Goal: Information Seeking & Learning: Learn about a topic

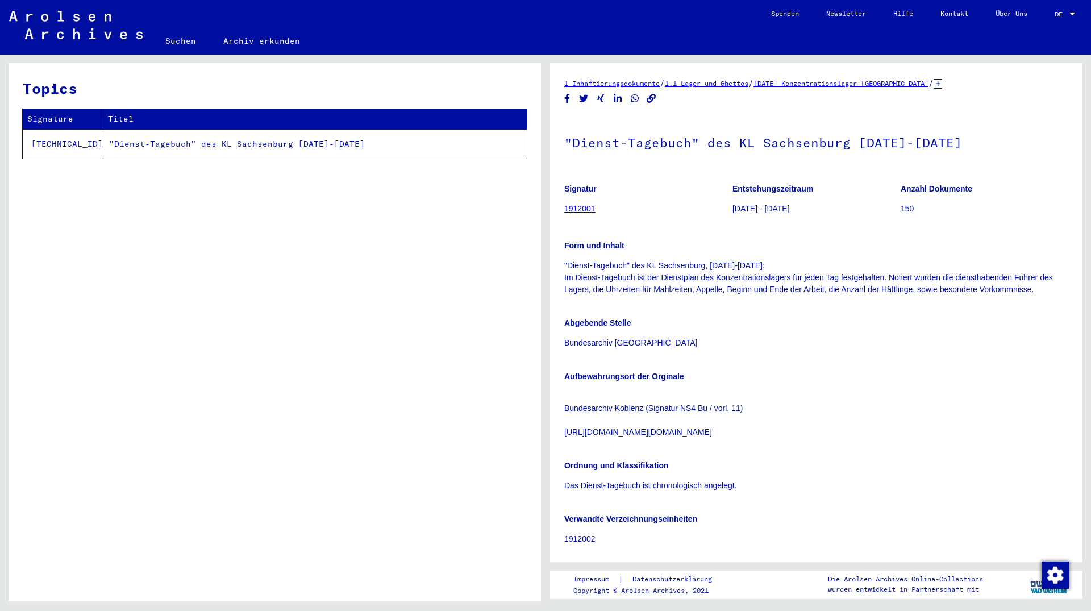
click at [579, 209] on link "1912001" at bounding box center [579, 208] width 31 height 9
click at [205, 146] on td ""Dienst-Tagebuch" des KL Sachsenburg [DATE]-[DATE]" at bounding box center [314, 144] width 423 height 30
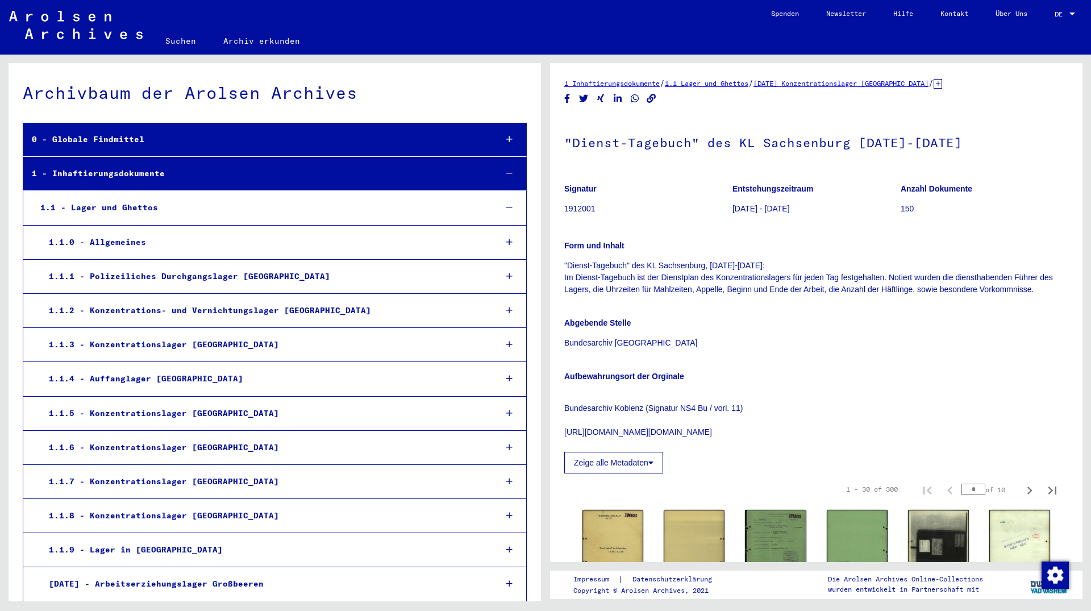
click at [942, 85] on icon at bounding box center [938, 84] width 9 height 10
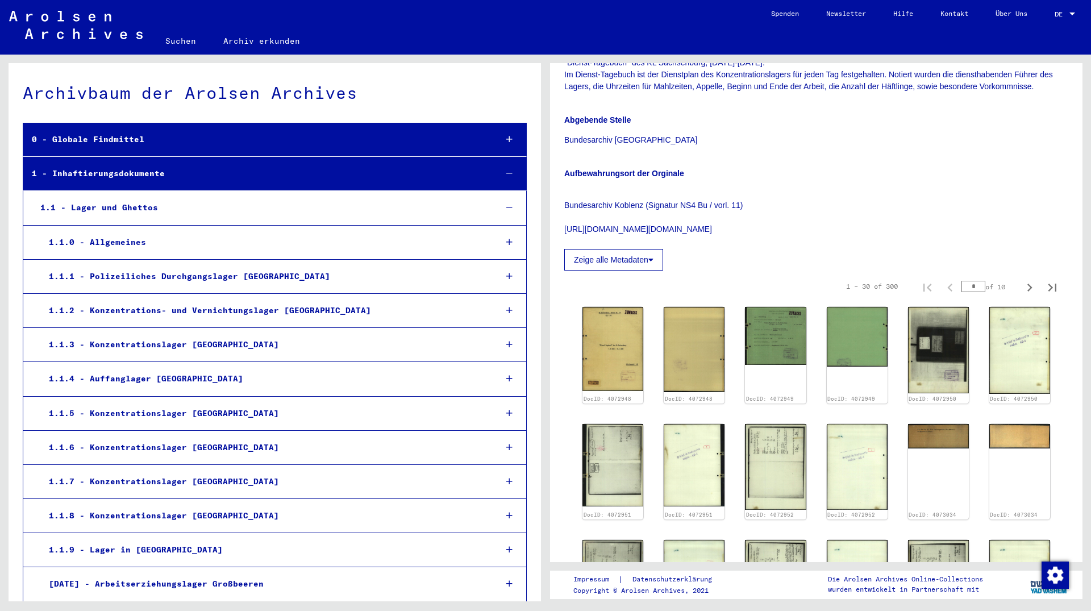
scroll to position [246, 0]
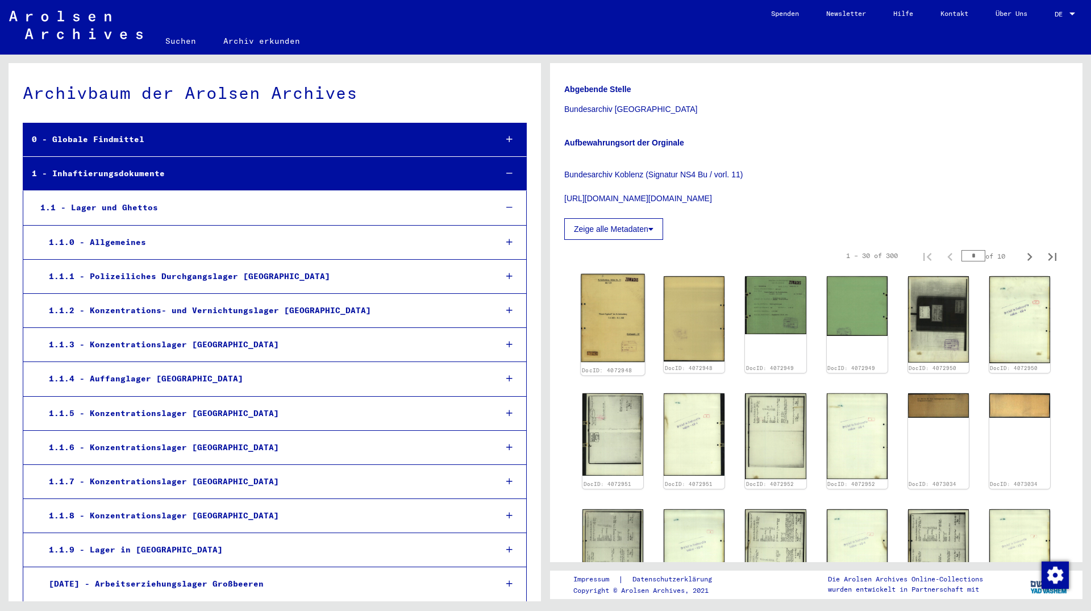
click at [628, 314] on img at bounding box center [613, 318] width 64 height 89
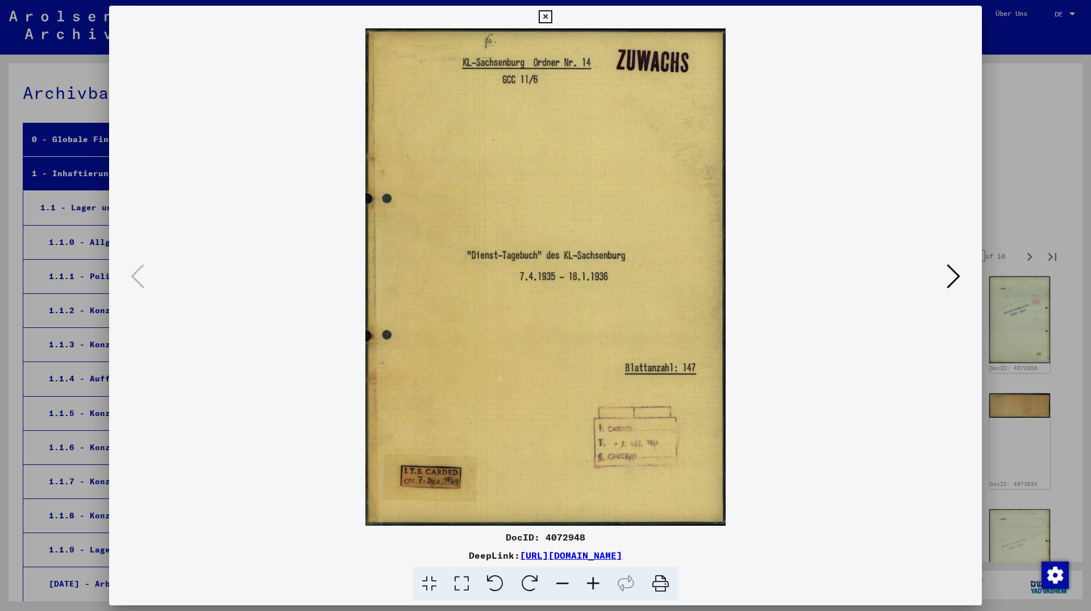
click at [628, 314] on img at bounding box center [546, 276] width 796 height 497
click at [944, 282] on img at bounding box center [546, 276] width 796 height 497
click at [957, 280] on icon at bounding box center [954, 276] width 14 height 27
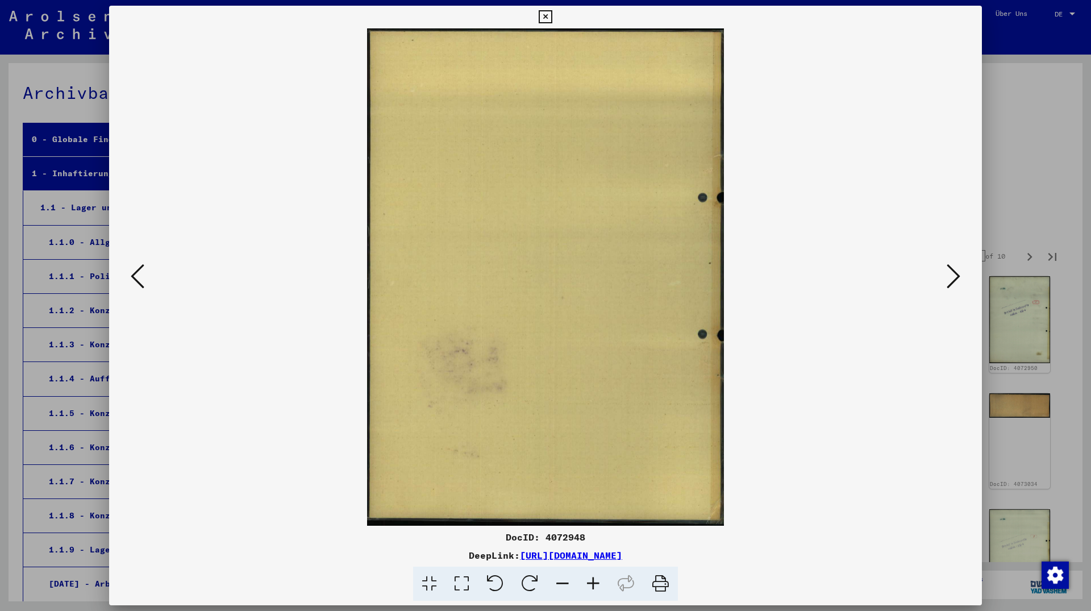
click at [957, 280] on icon at bounding box center [954, 276] width 14 height 27
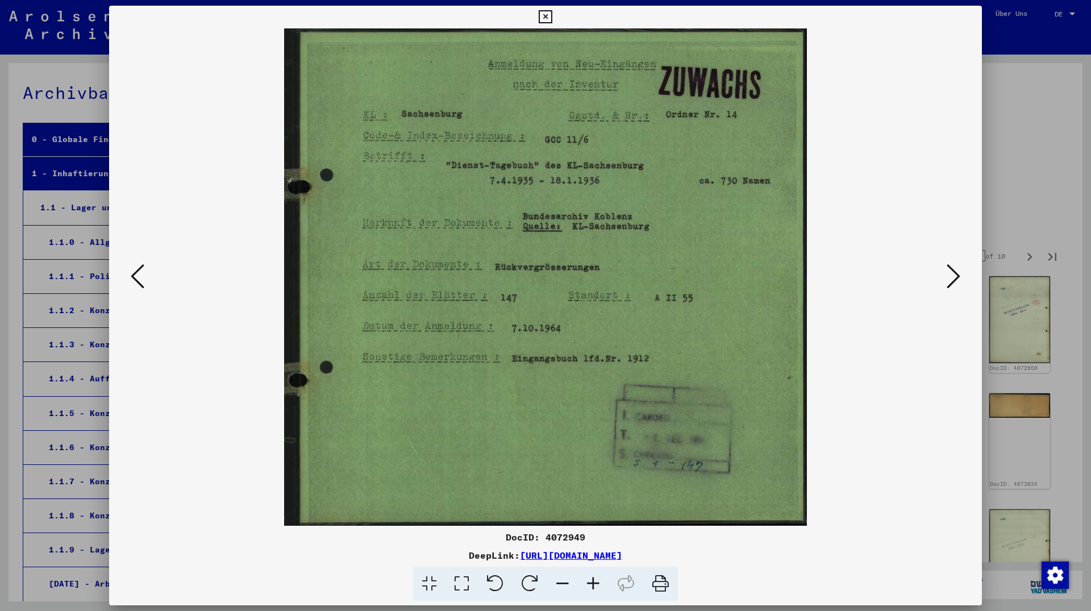
click at [957, 280] on icon at bounding box center [954, 276] width 14 height 27
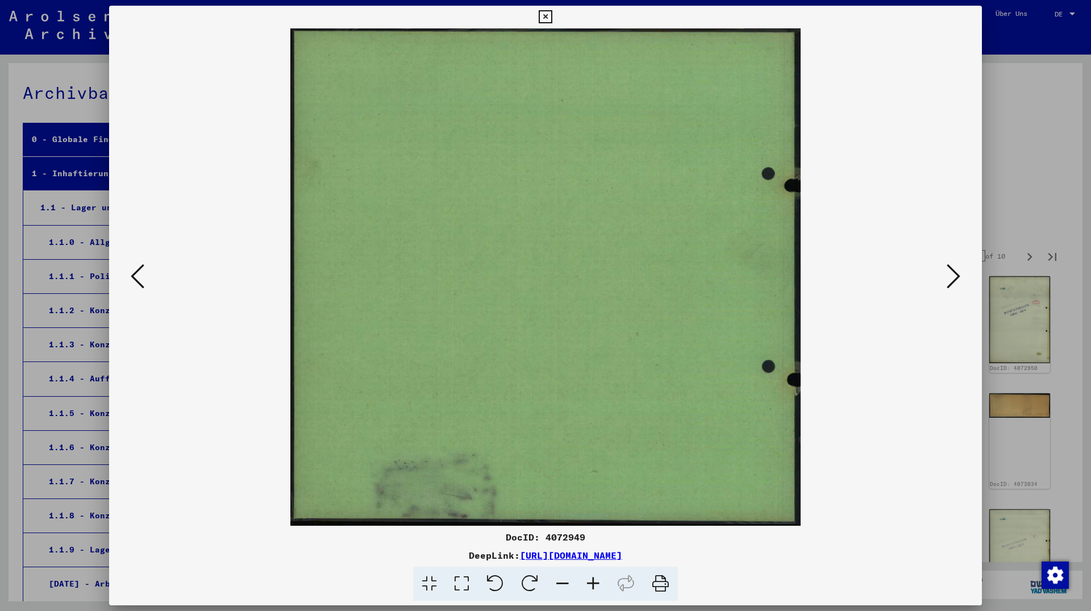
click at [957, 280] on icon at bounding box center [954, 276] width 14 height 27
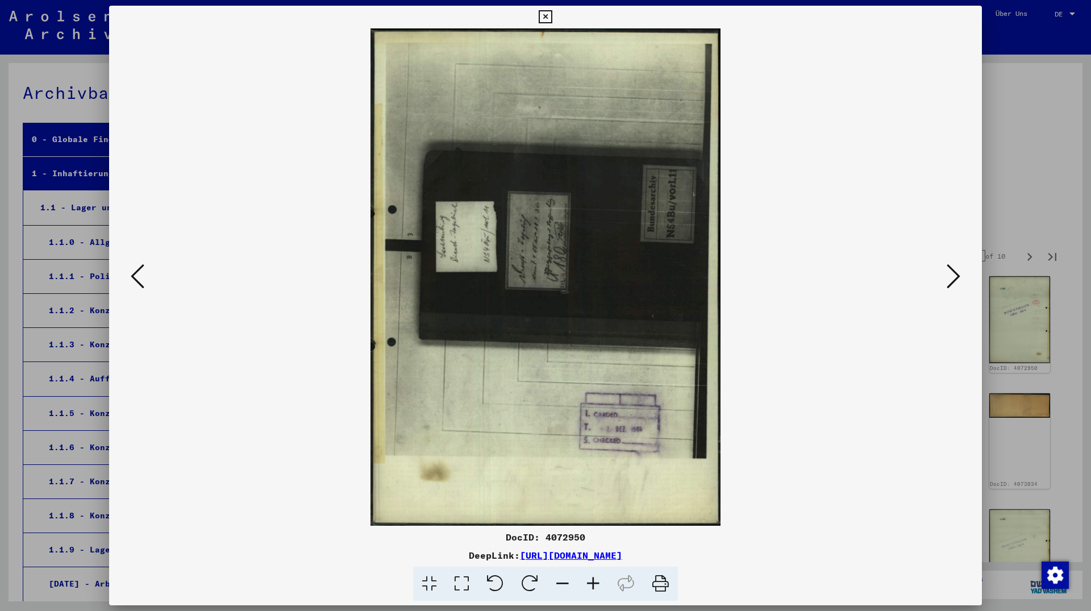
click at [957, 280] on icon at bounding box center [954, 276] width 14 height 27
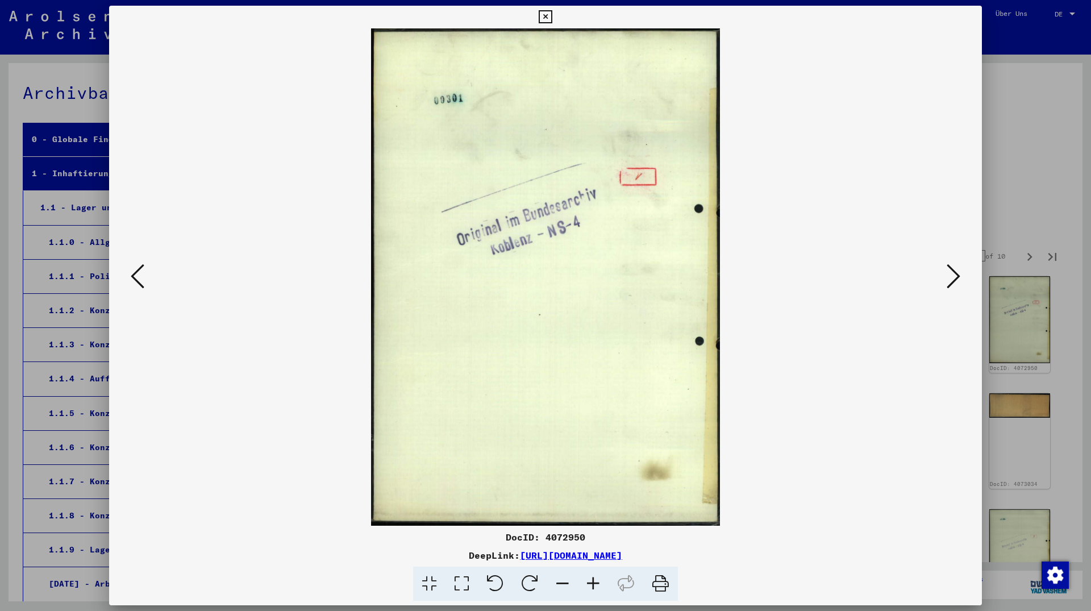
click at [957, 280] on icon at bounding box center [954, 276] width 14 height 27
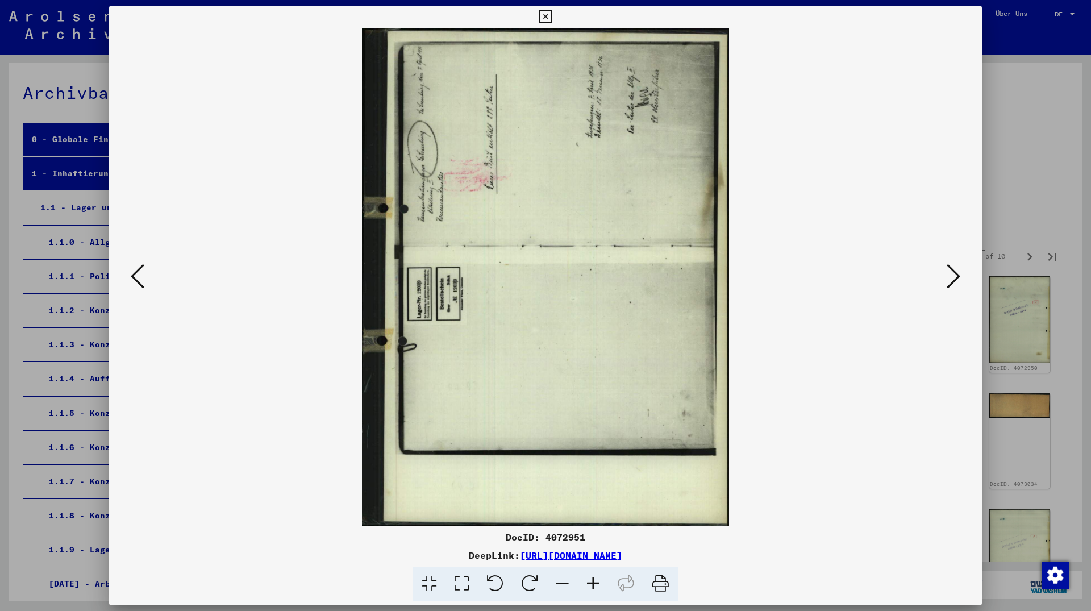
click at [527, 582] on icon at bounding box center [530, 584] width 35 height 35
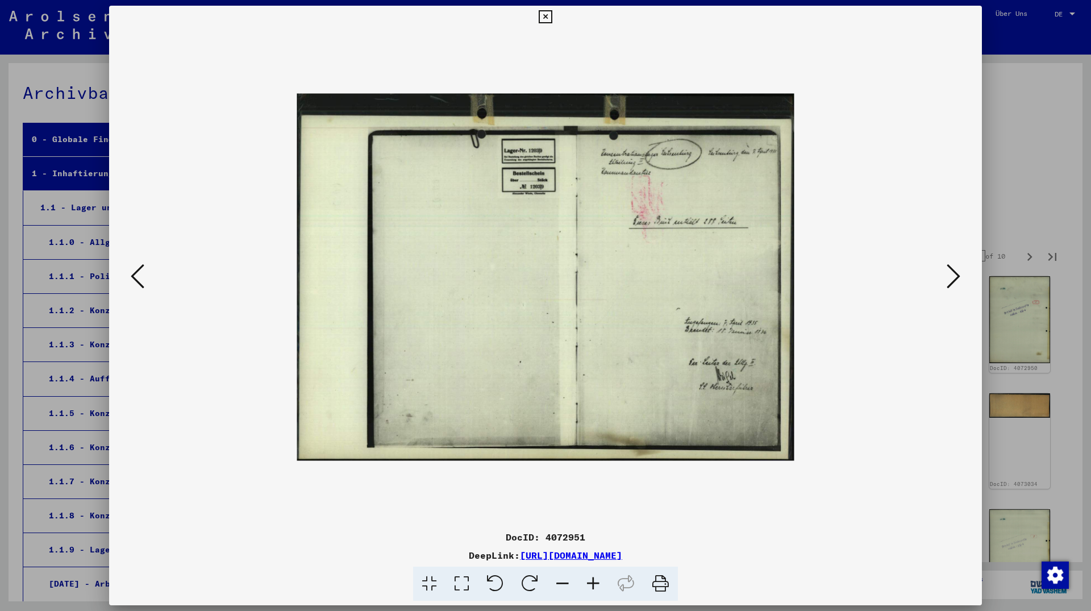
click at [939, 276] on div at bounding box center [546, 276] width 796 height 497
click at [948, 277] on button at bounding box center [954, 277] width 20 height 32
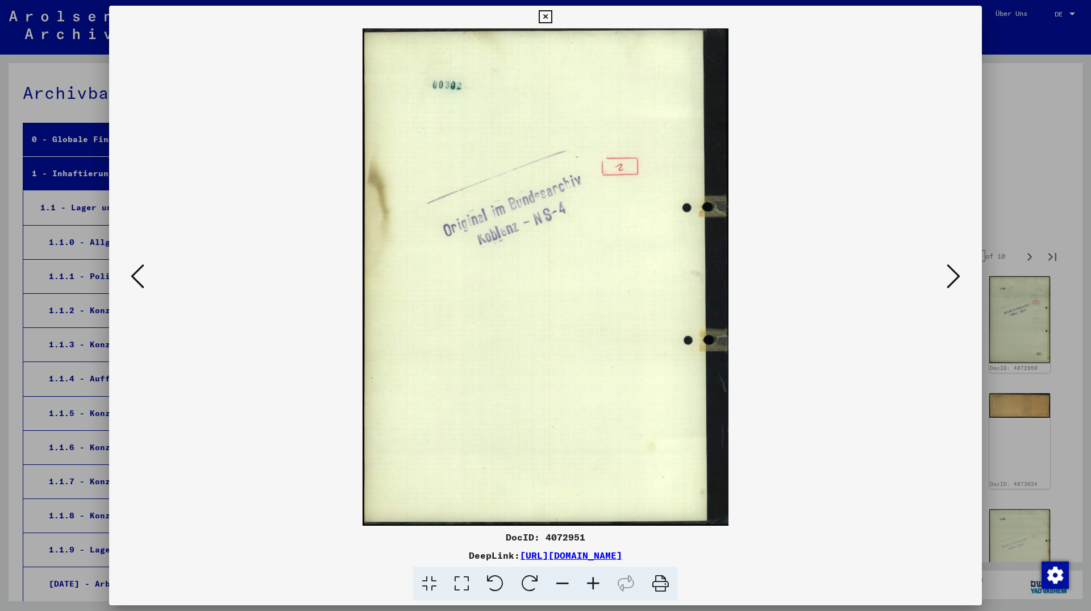
click at [948, 277] on button at bounding box center [954, 277] width 20 height 32
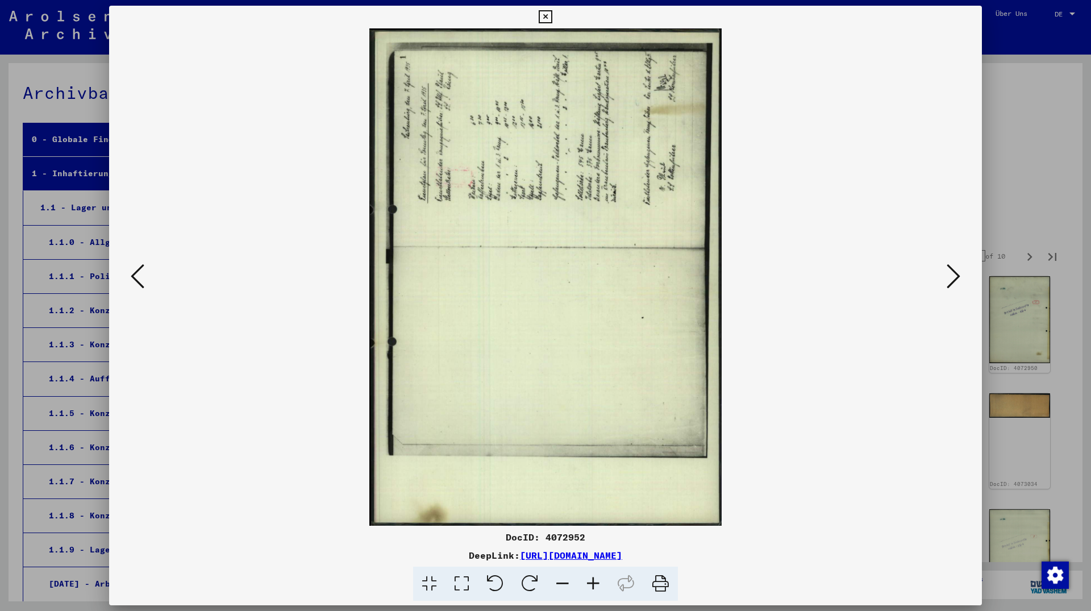
click at [528, 583] on icon at bounding box center [530, 584] width 35 height 35
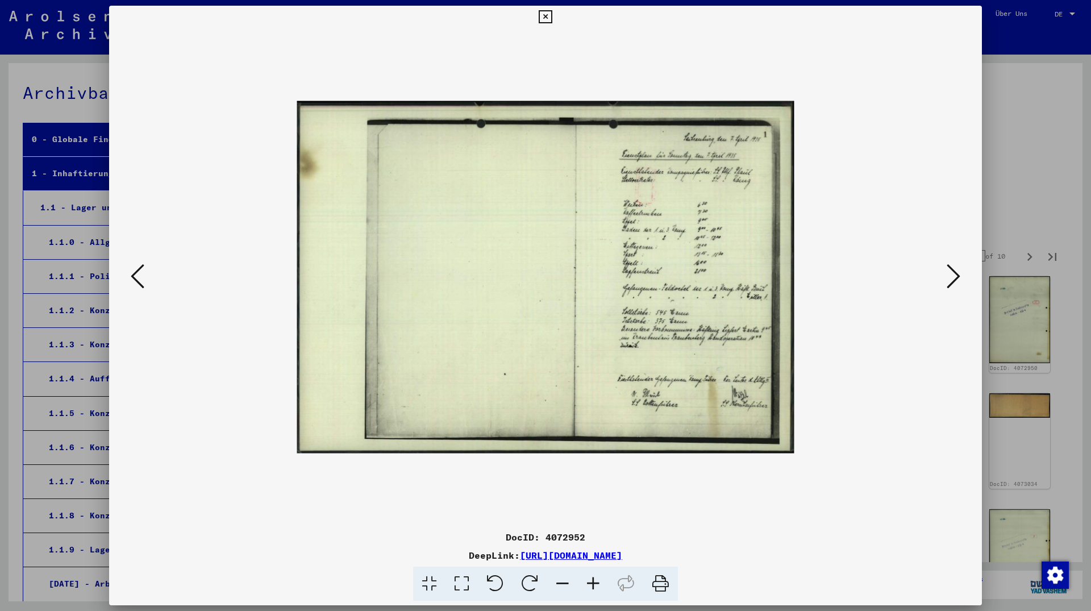
click at [589, 581] on icon at bounding box center [593, 584] width 31 height 35
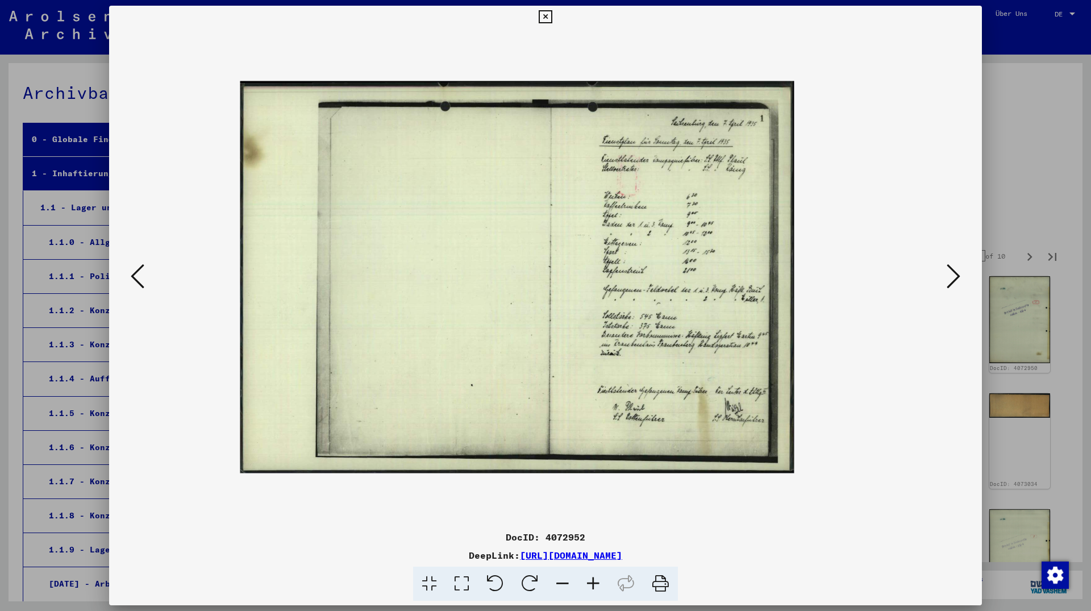
click at [589, 581] on icon at bounding box center [593, 584] width 31 height 35
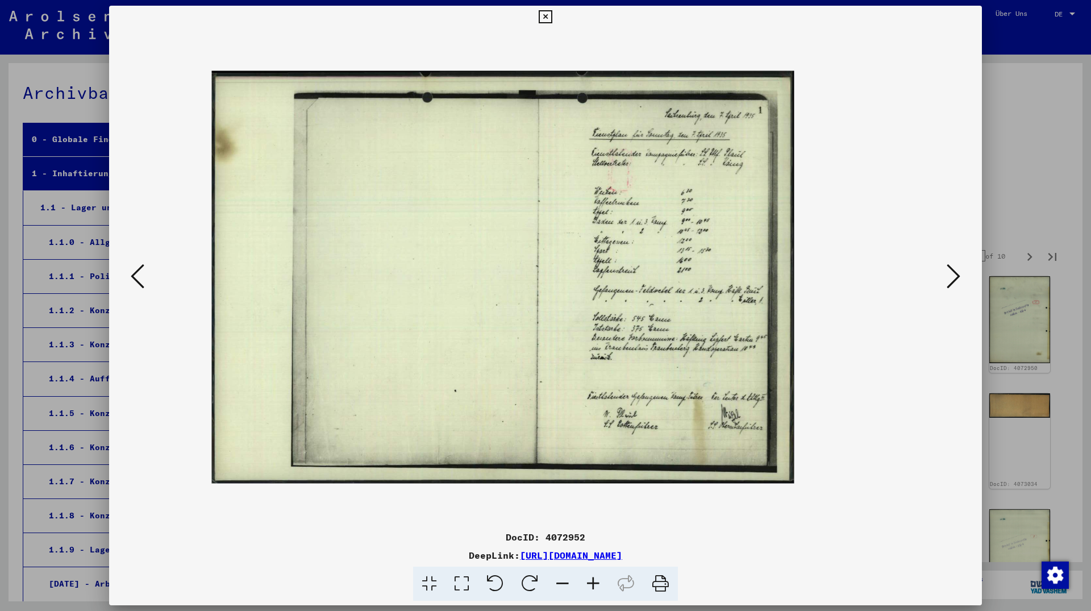
click at [589, 581] on icon at bounding box center [593, 584] width 31 height 35
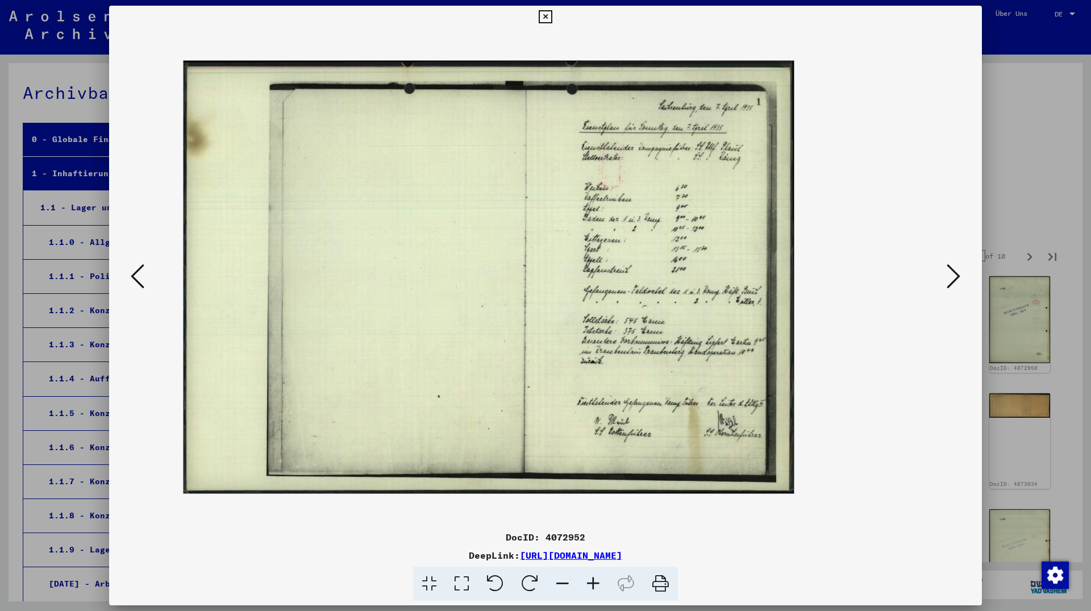
click at [589, 581] on icon at bounding box center [593, 584] width 31 height 35
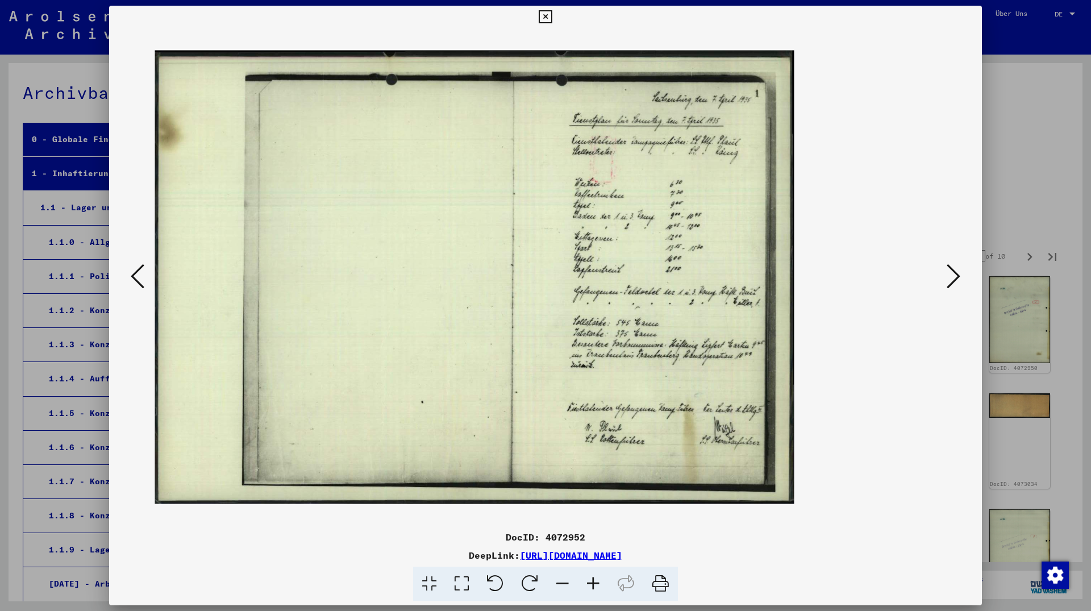
click at [589, 581] on icon at bounding box center [593, 584] width 31 height 35
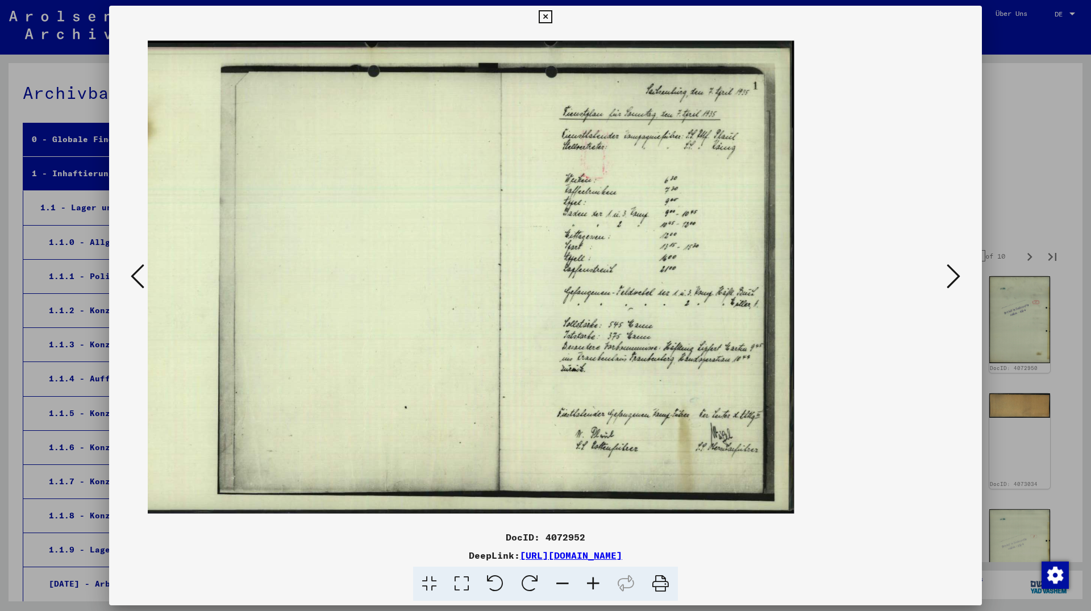
click at [589, 581] on icon at bounding box center [593, 584] width 31 height 35
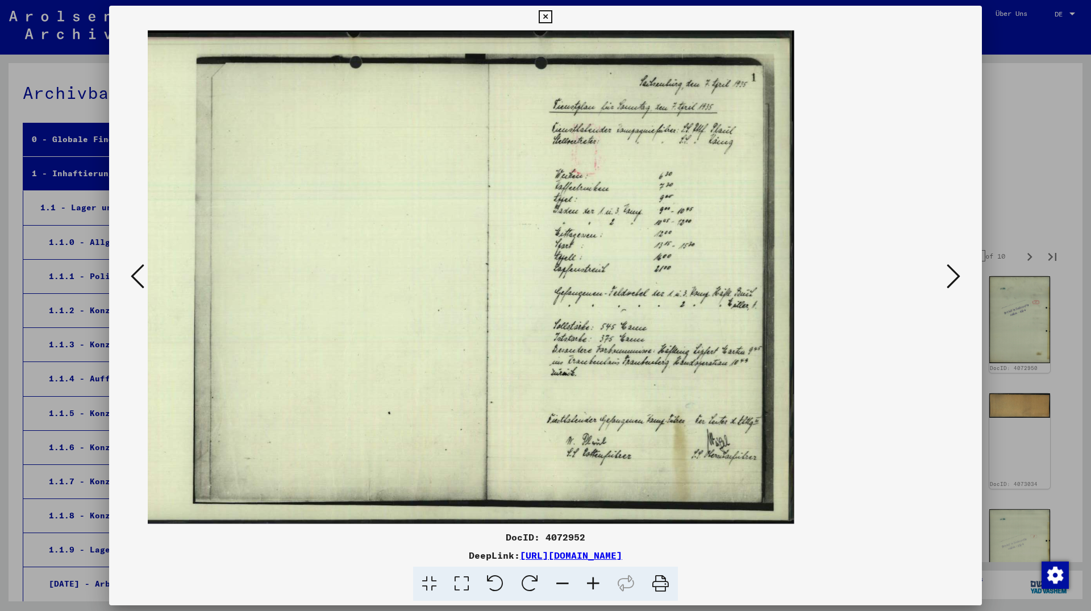
click at [589, 581] on icon at bounding box center [593, 584] width 31 height 35
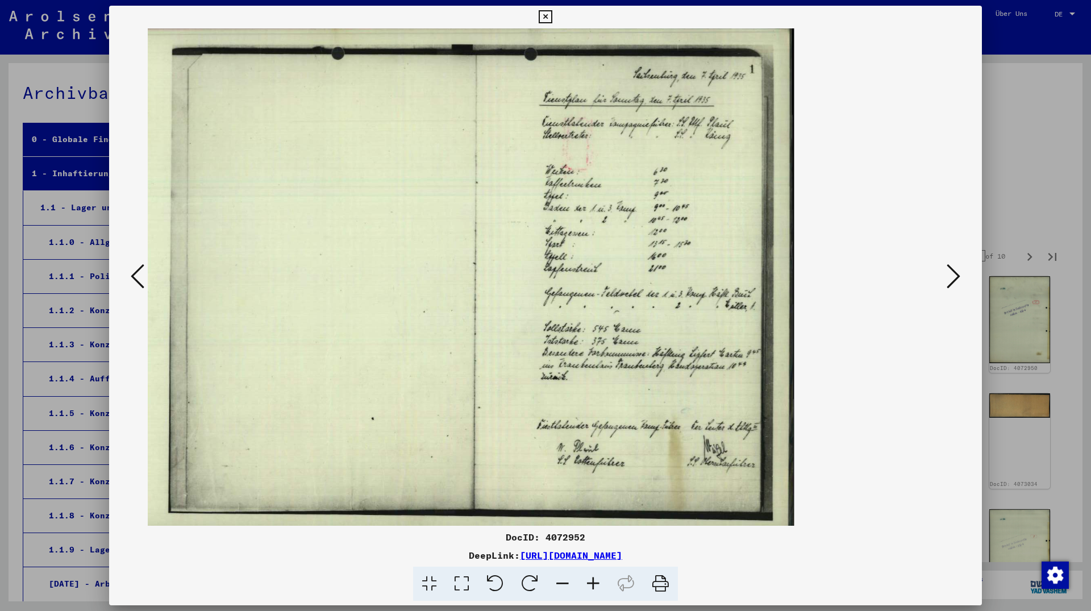
click at [589, 581] on icon at bounding box center [593, 584] width 31 height 35
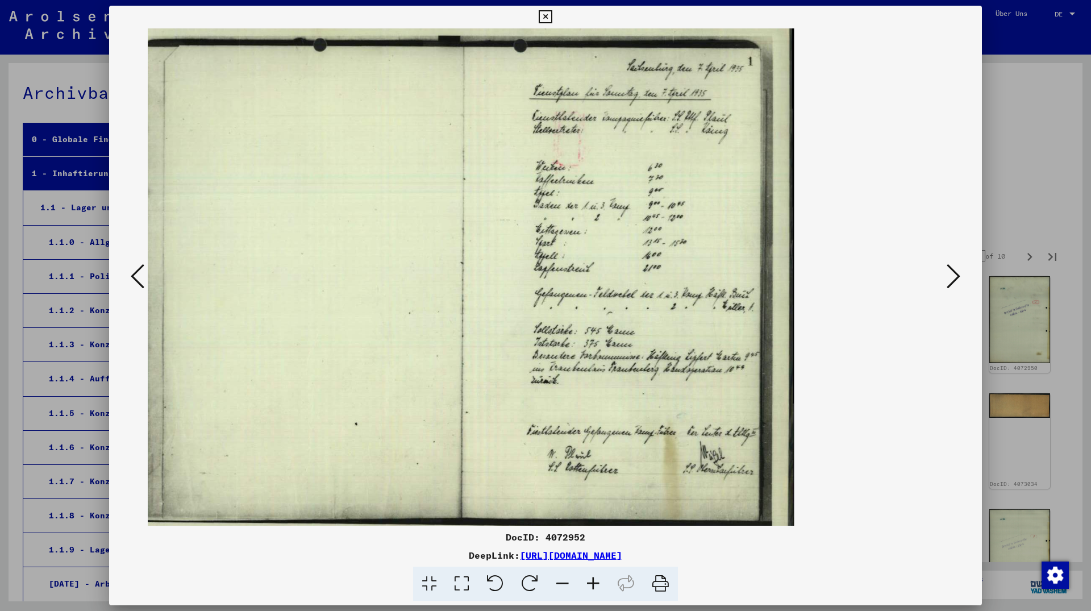
click at [589, 581] on icon at bounding box center [593, 584] width 31 height 35
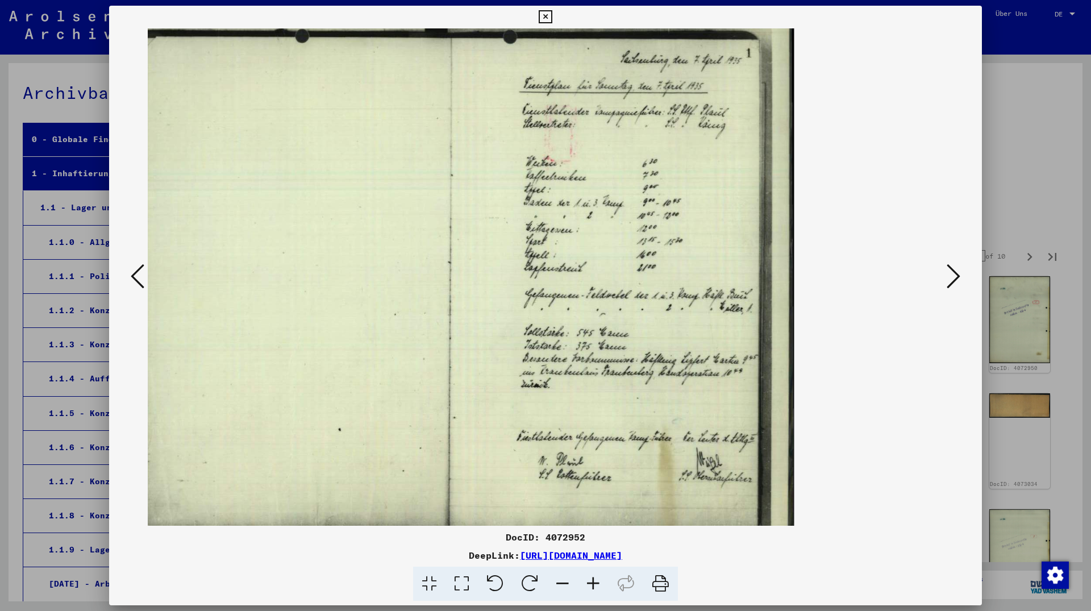
click at [589, 581] on icon at bounding box center [593, 584] width 31 height 35
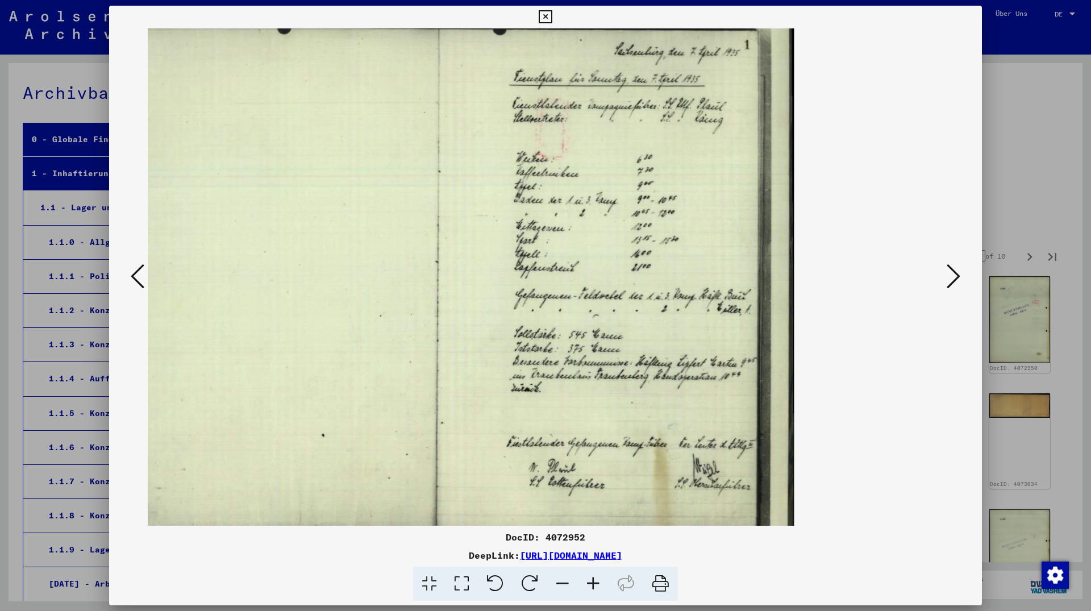
click at [589, 581] on icon at bounding box center [593, 584] width 31 height 35
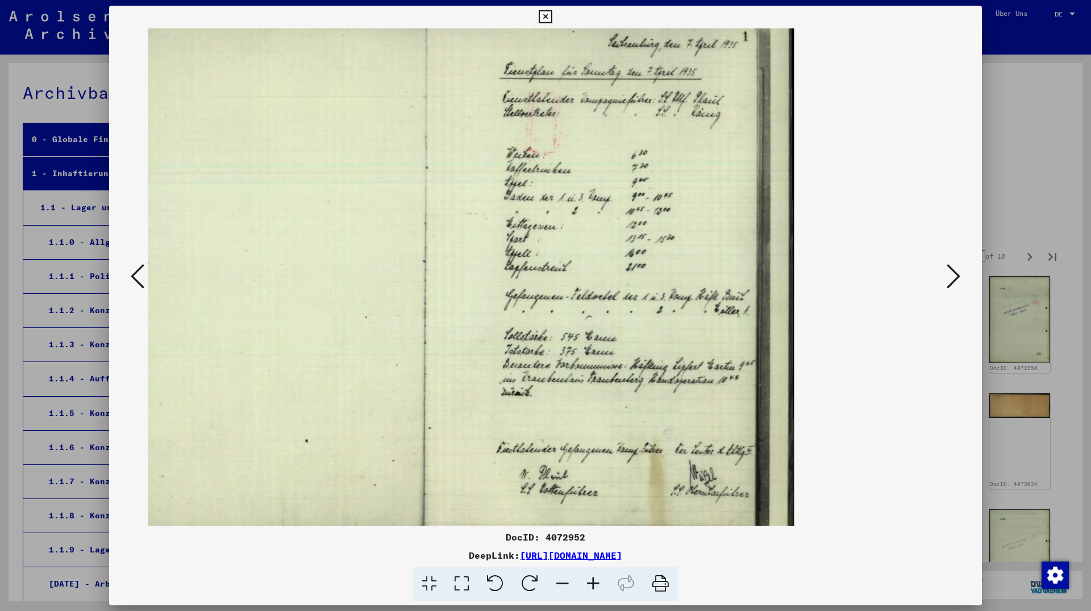
click at [955, 273] on icon at bounding box center [954, 276] width 14 height 27
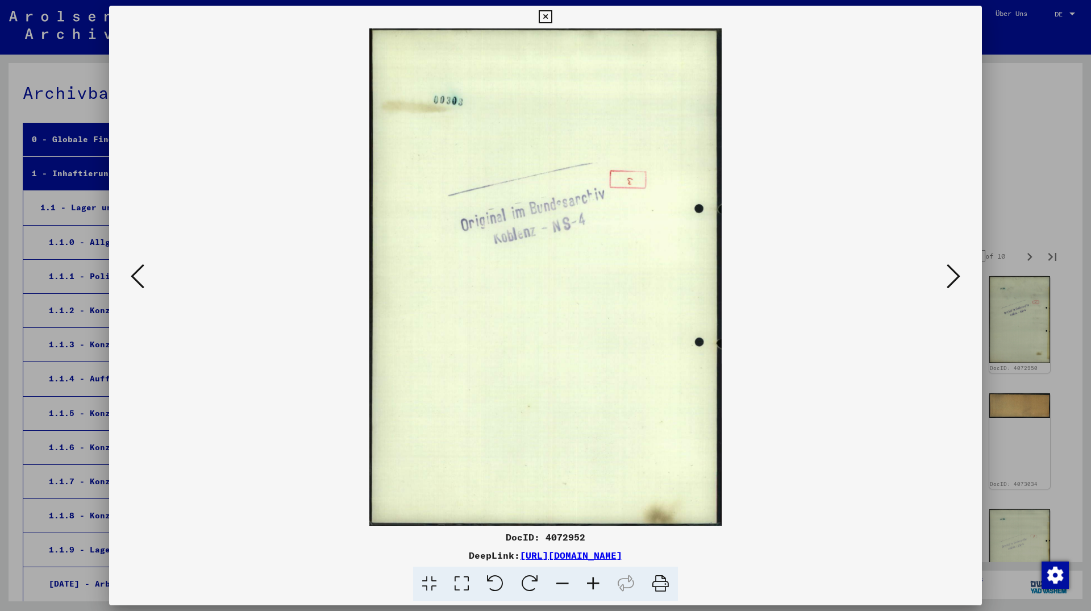
click at [955, 273] on icon at bounding box center [954, 276] width 14 height 27
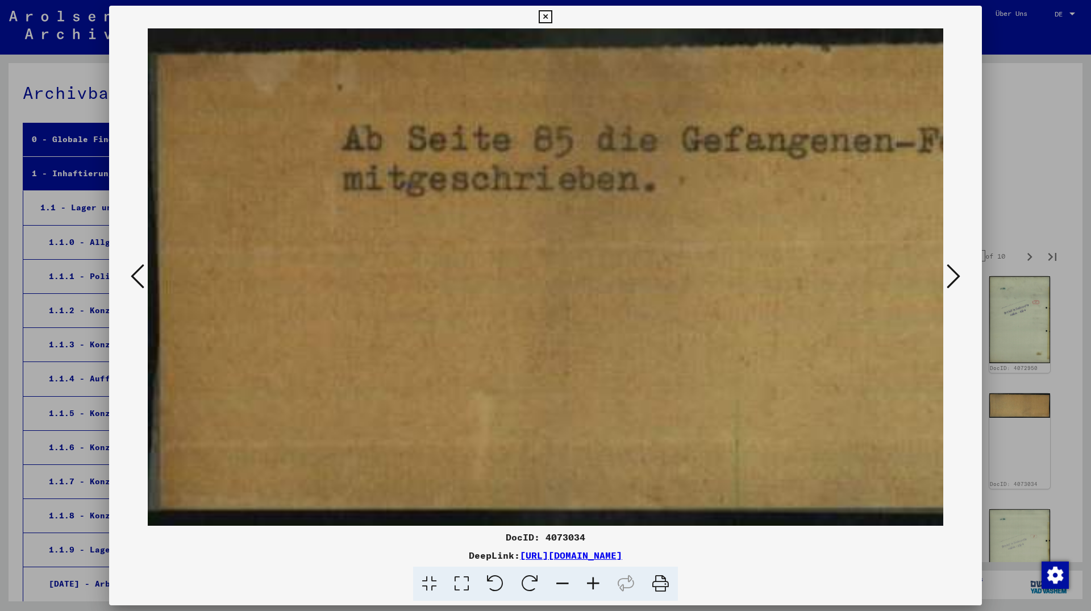
click at [567, 576] on icon at bounding box center [562, 584] width 31 height 35
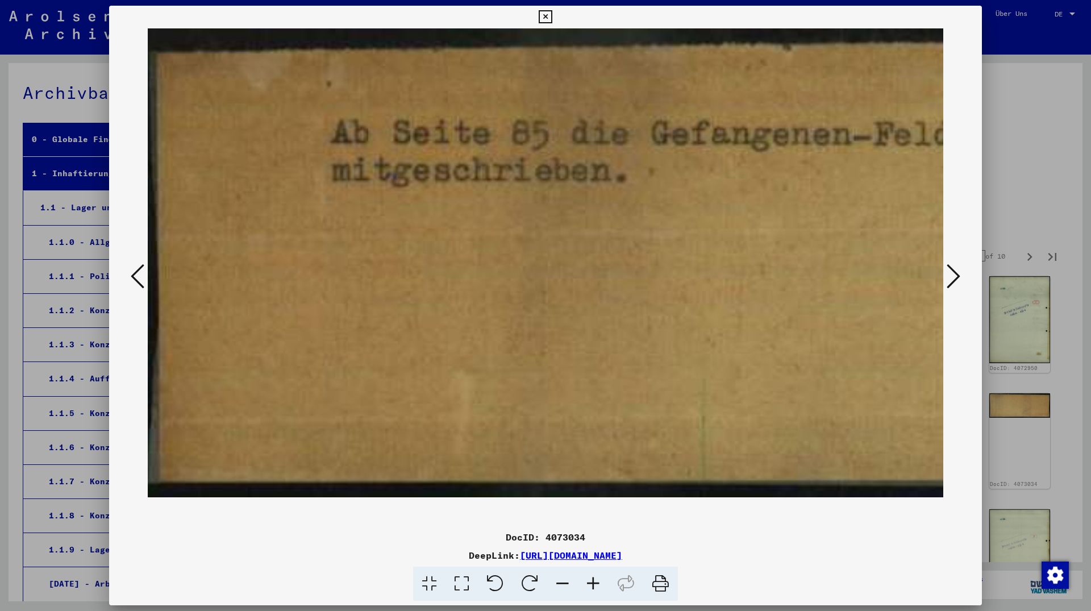
click at [567, 576] on icon at bounding box center [562, 584] width 31 height 35
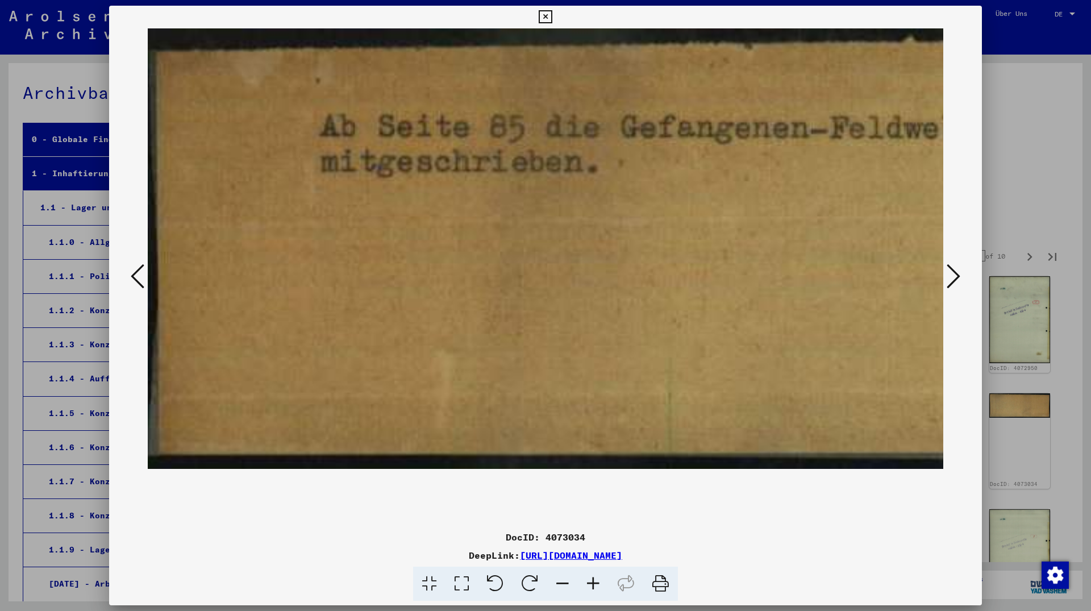
click at [567, 576] on icon at bounding box center [562, 584] width 31 height 35
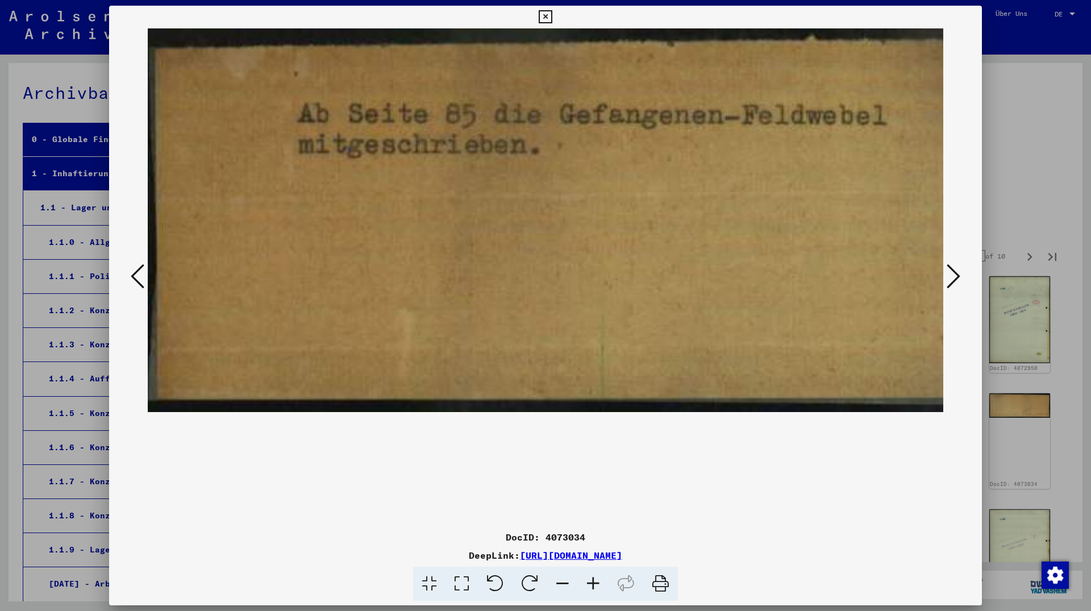
click at [567, 576] on icon at bounding box center [562, 584] width 31 height 35
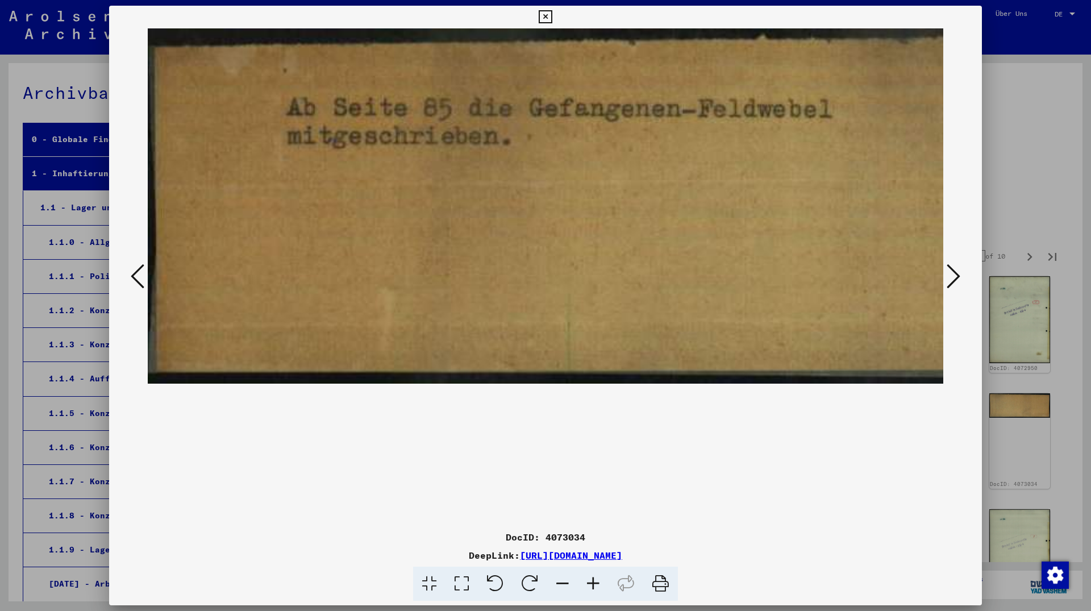
click at [567, 576] on icon at bounding box center [562, 584] width 31 height 35
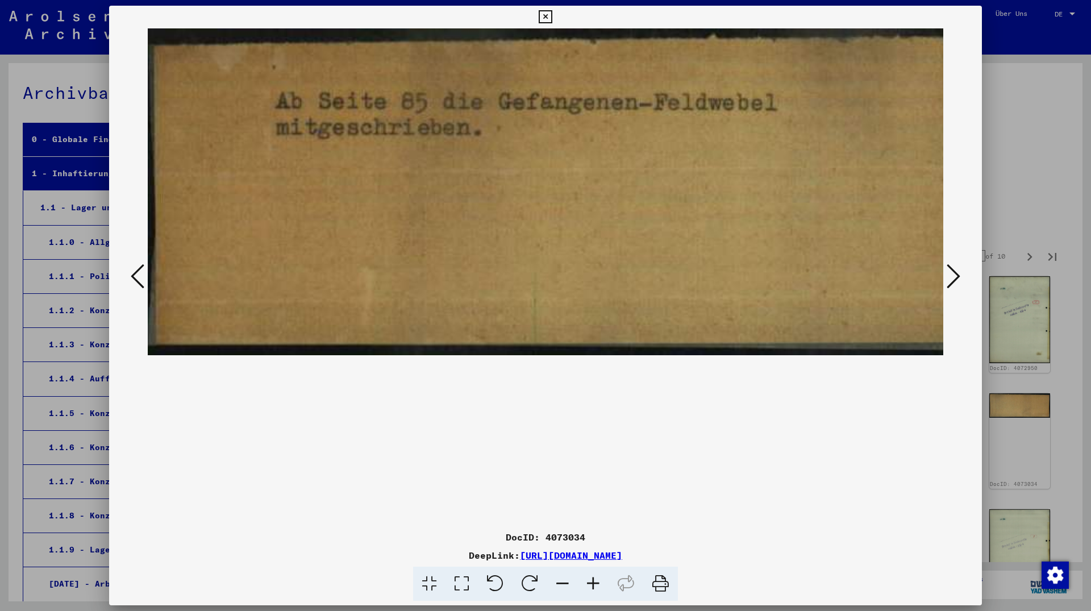
click at [567, 576] on icon at bounding box center [562, 584] width 31 height 35
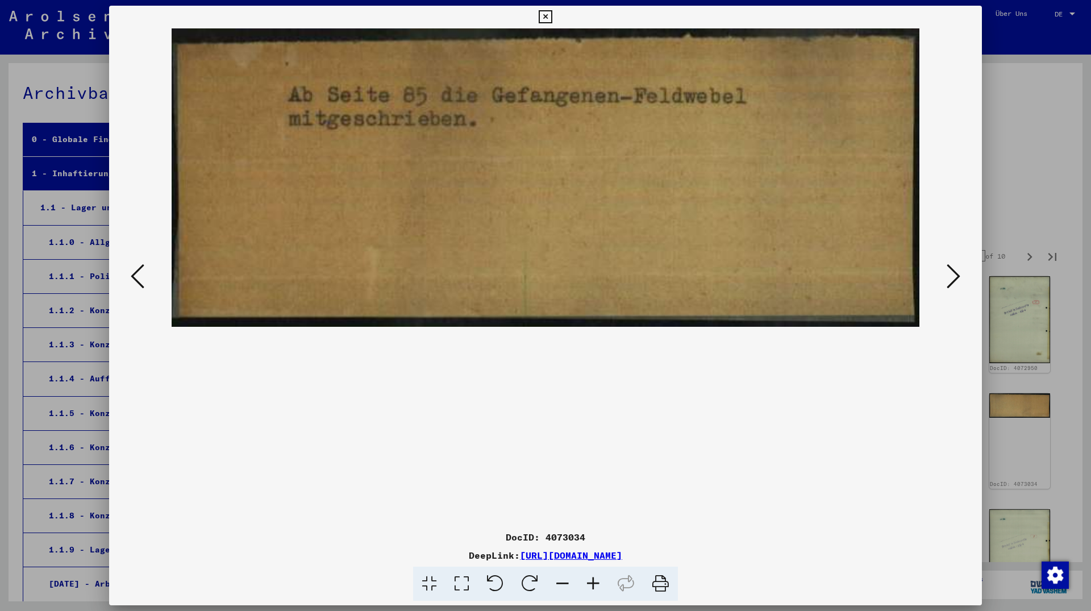
click at [567, 576] on icon at bounding box center [562, 584] width 31 height 35
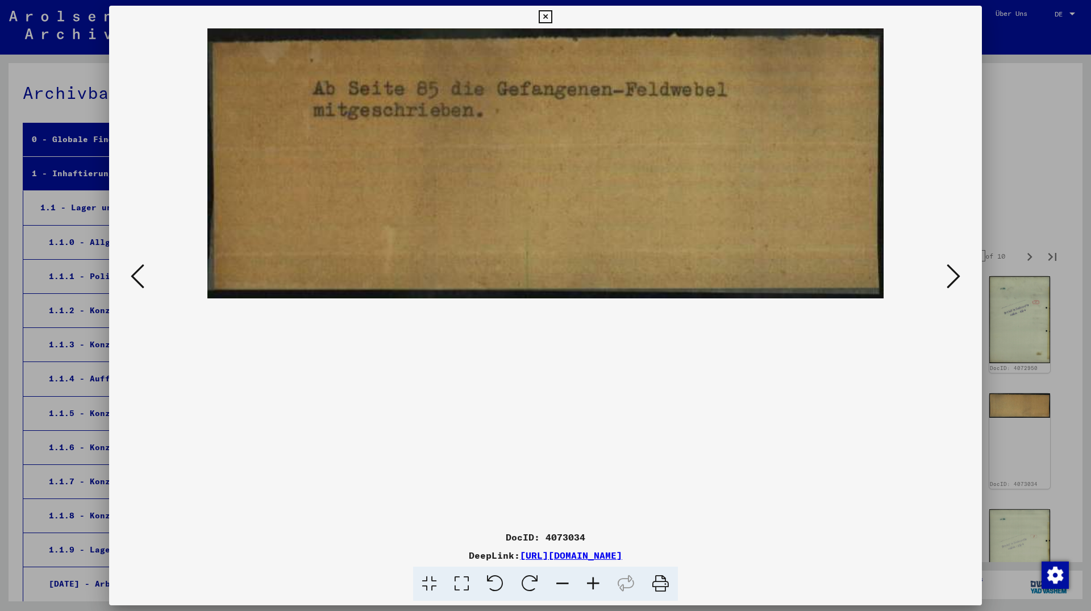
click at [948, 281] on icon at bounding box center [954, 276] width 14 height 27
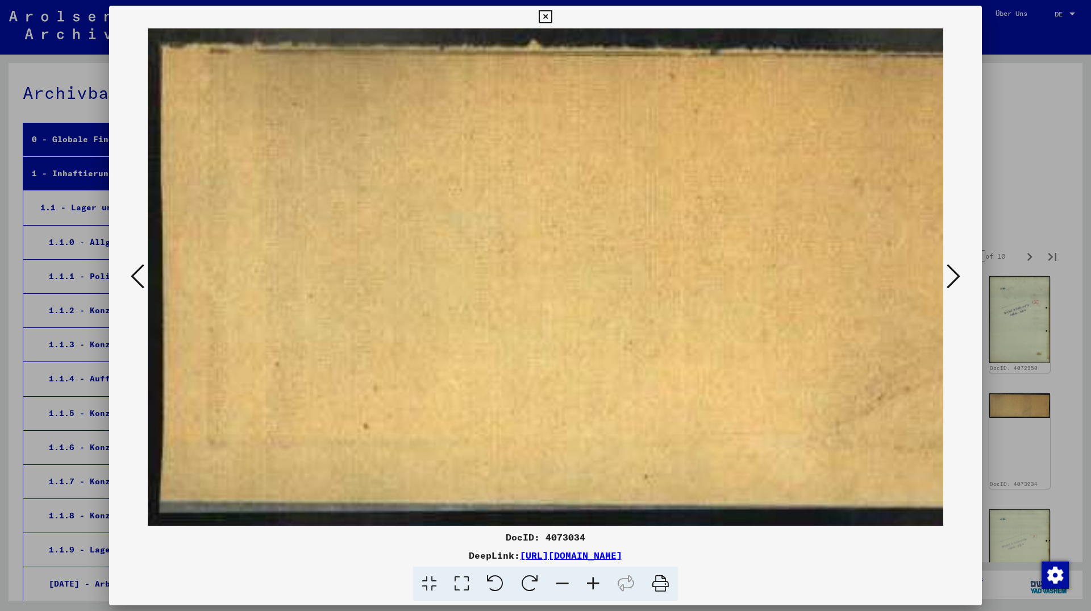
click at [564, 575] on icon at bounding box center [562, 584] width 31 height 35
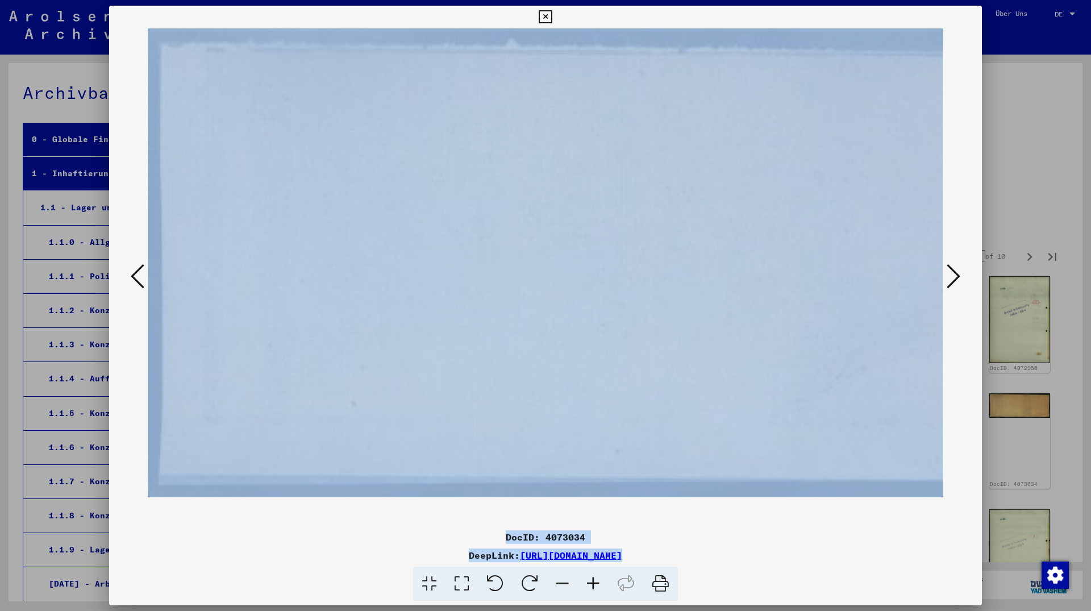
click at [564, 575] on icon at bounding box center [562, 584] width 31 height 35
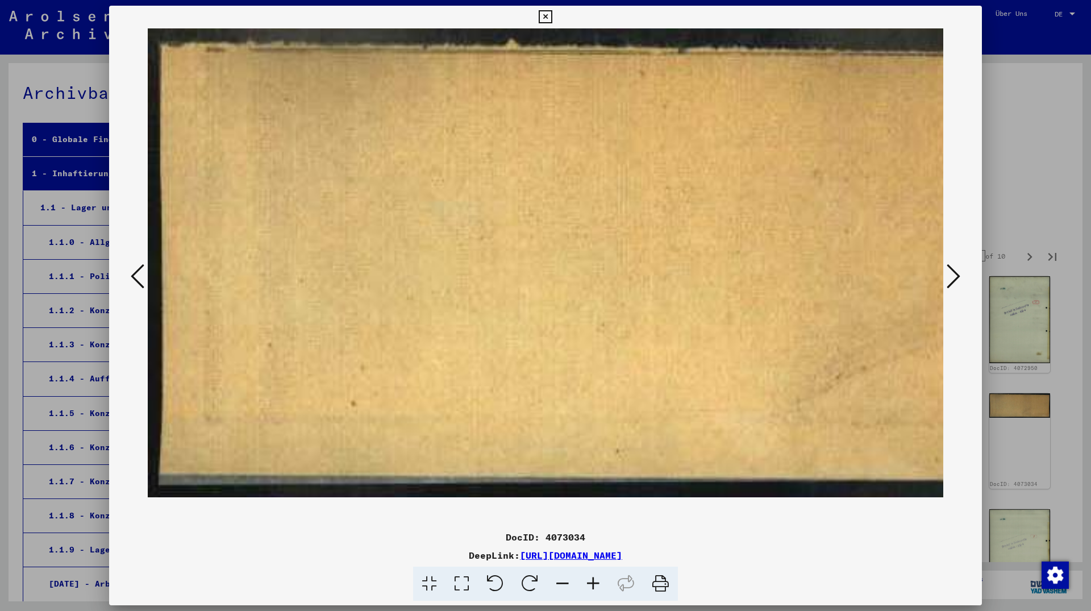
click at [564, 575] on icon at bounding box center [562, 584] width 31 height 35
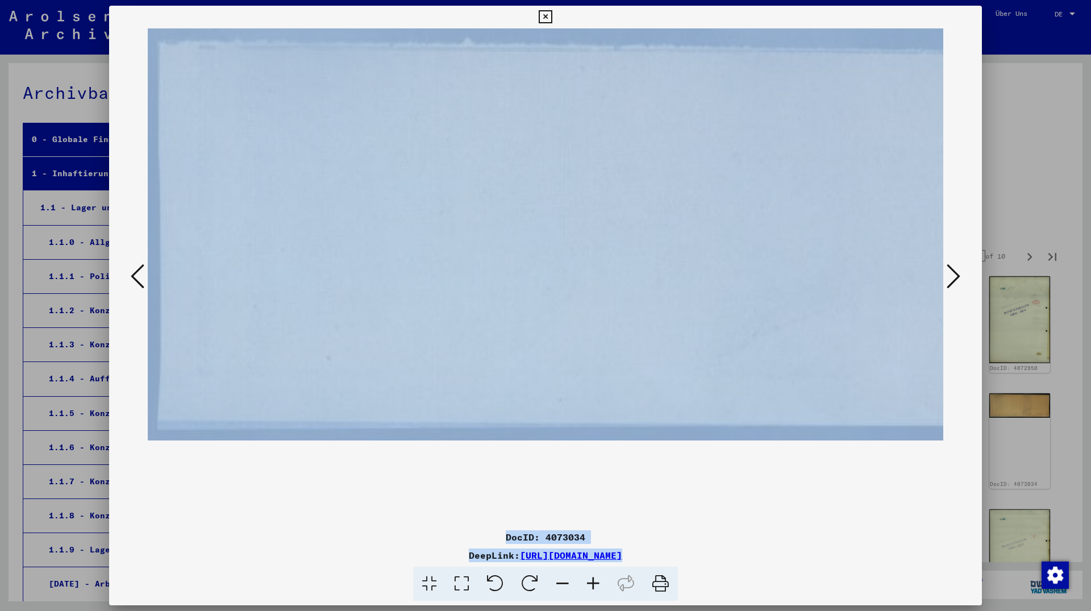
click at [564, 575] on icon at bounding box center [562, 584] width 31 height 35
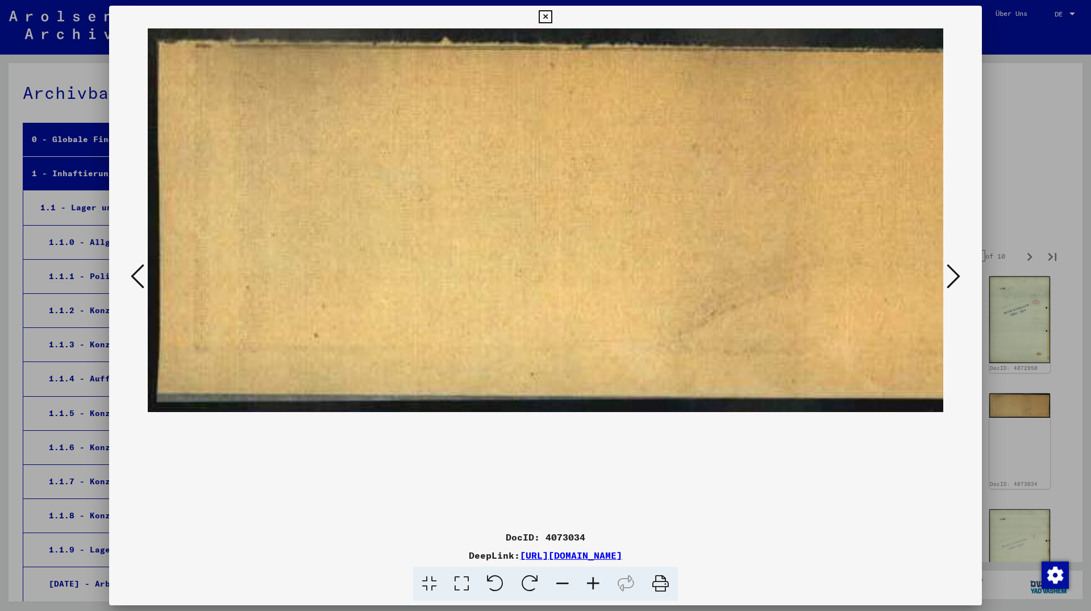
click at [564, 575] on icon at bounding box center [562, 584] width 31 height 35
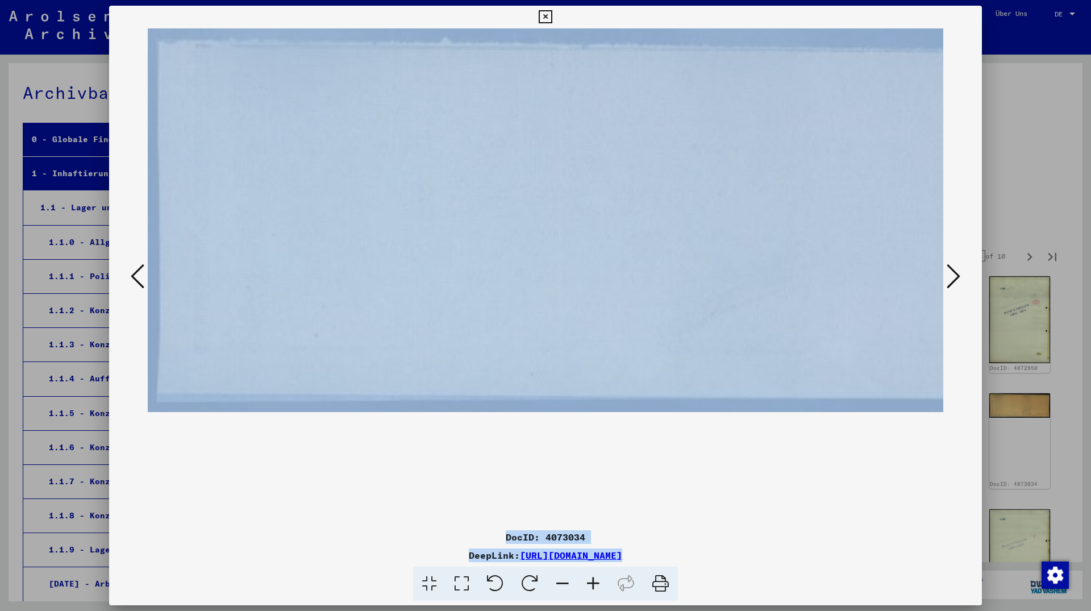
click at [564, 575] on icon at bounding box center [562, 584] width 31 height 35
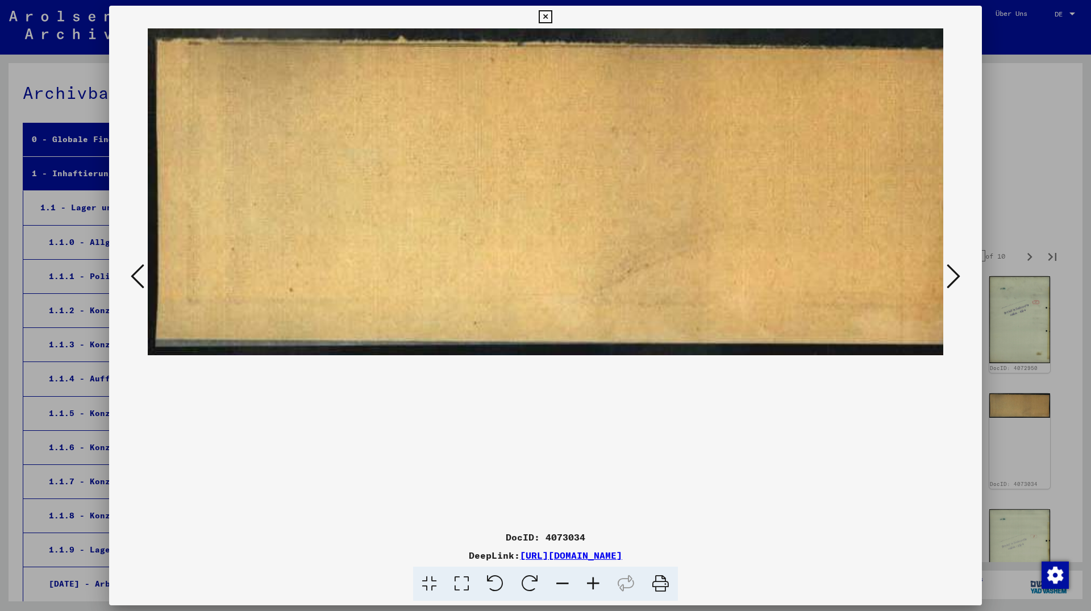
click at [564, 575] on icon at bounding box center [562, 584] width 31 height 35
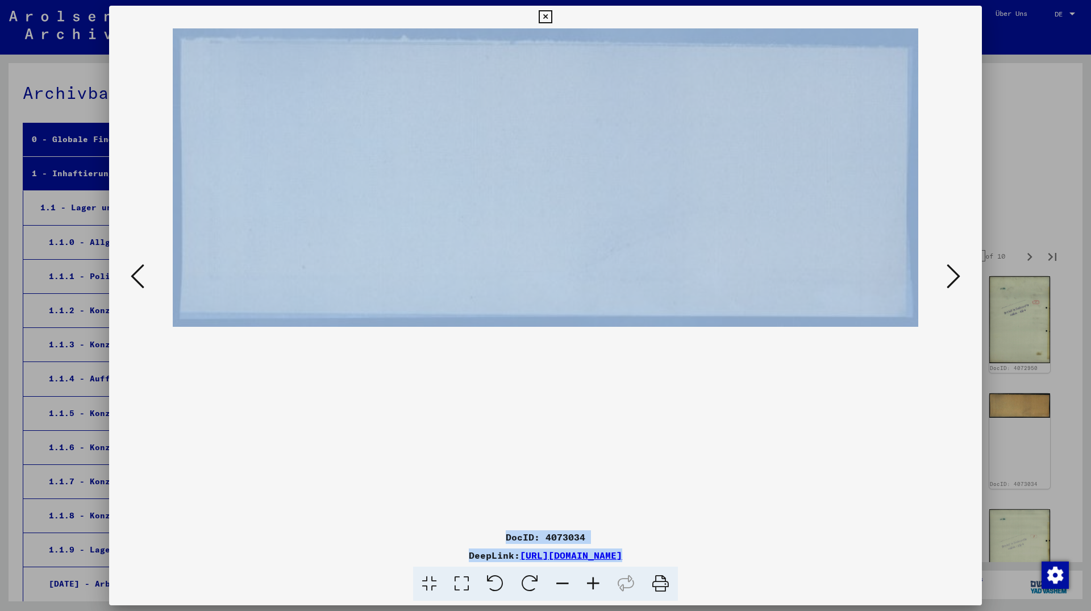
click at [564, 575] on icon at bounding box center [562, 584] width 31 height 35
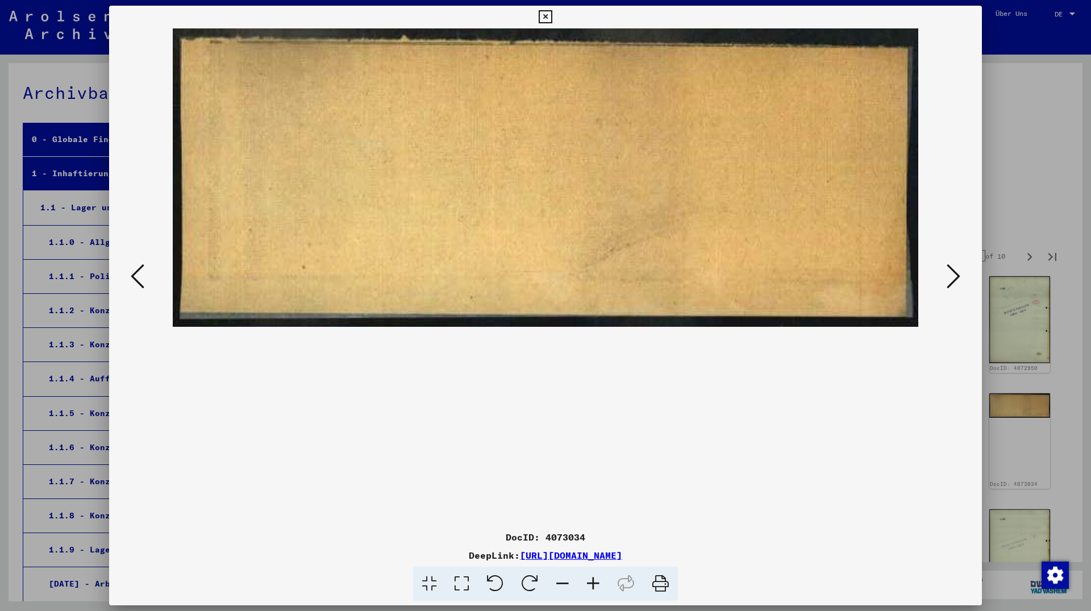
click at [564, 575] on icon at bounding box center [562, 584] width 31 height 35
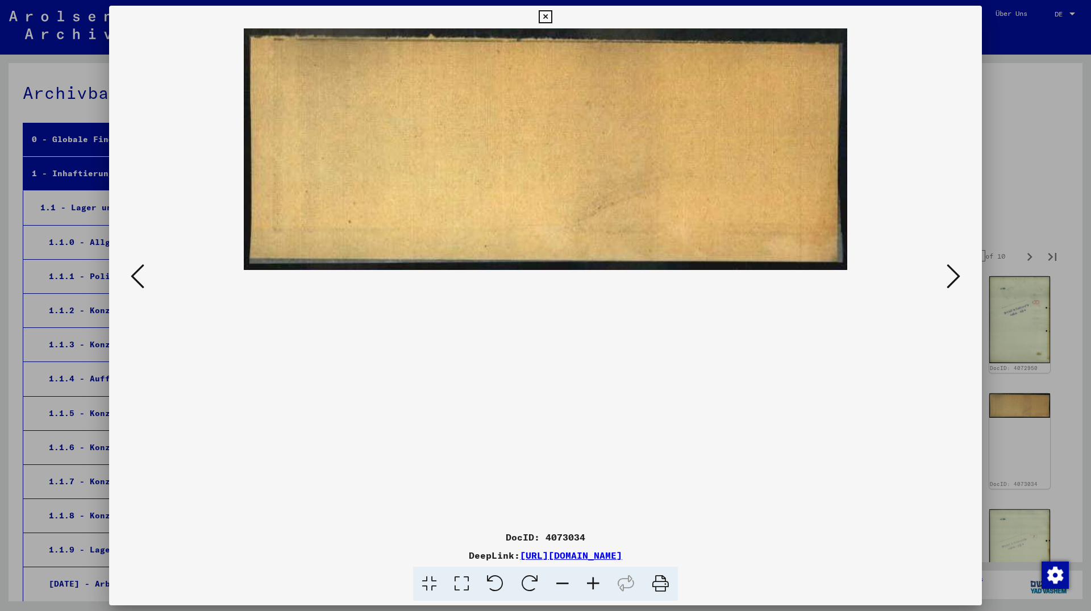
click at [965, 290] on div at bounding box center [545, 276] width 873 height 497
click at [961, 277] on icon at bounding box center [954, 276] width 14 height 27
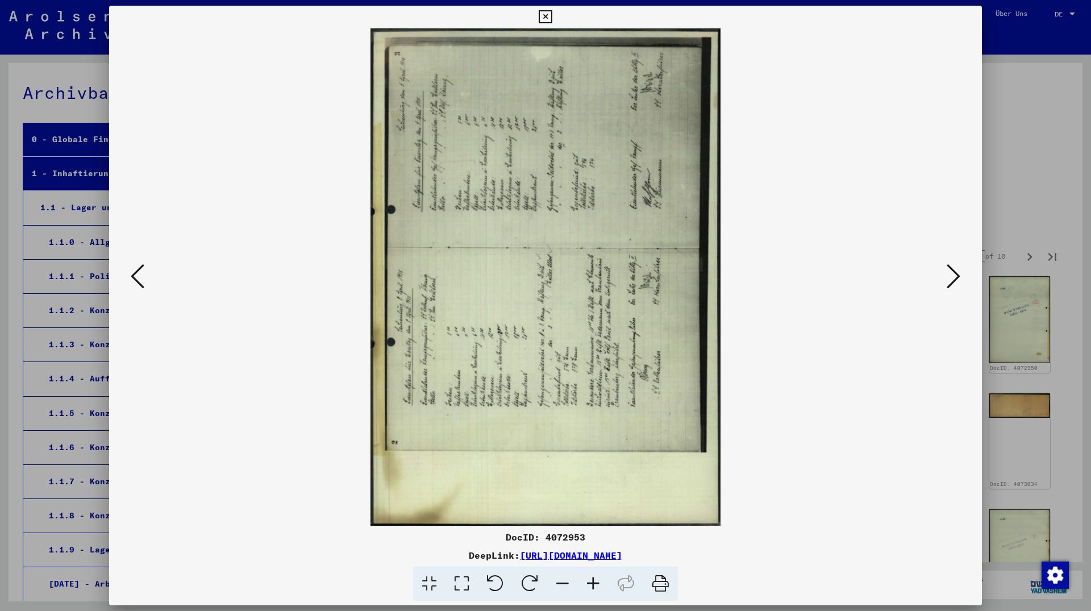
click at [540, 580] on icon at bounding box center [530, 584] width 35 height 35
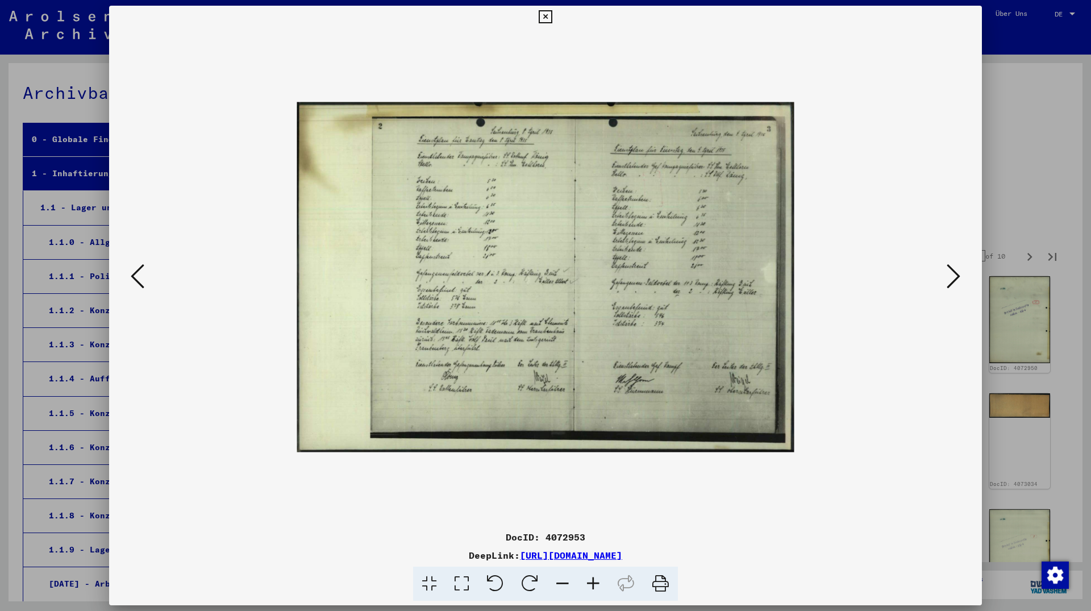
click at [555, 579] on icon at bounding box center [562, 584] width 31 height 35
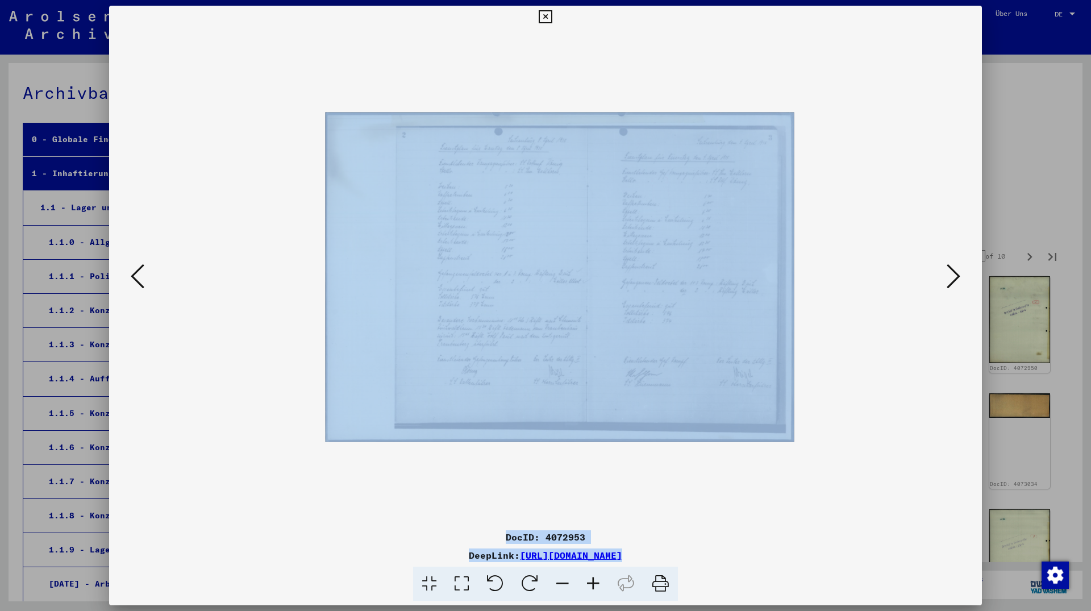
click at [555, 579] on icon at bounding box center [562, 584] width 31 height 35
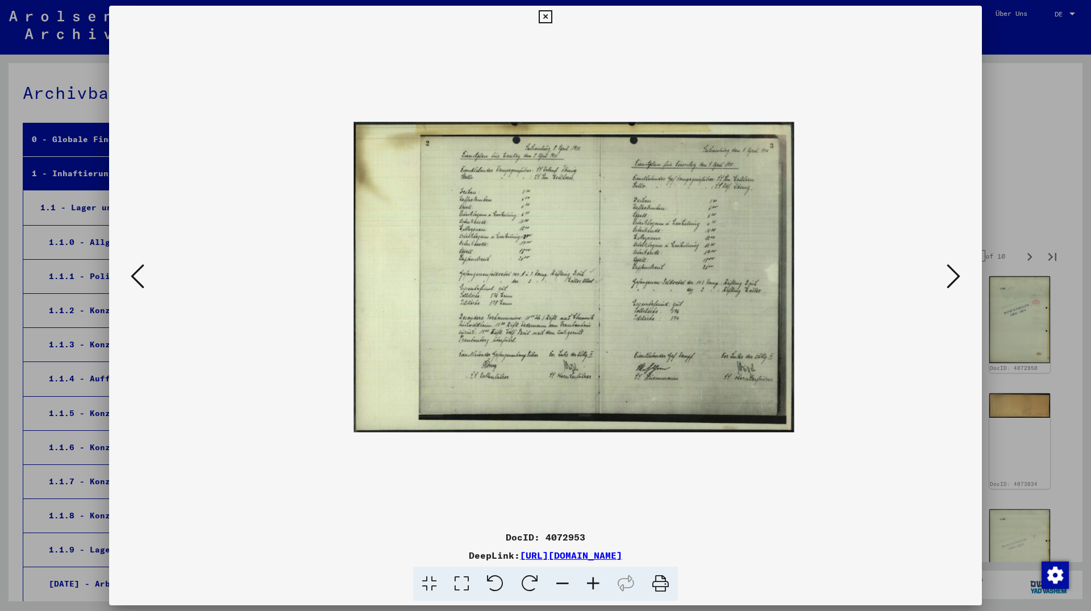
click at [555, 579] on icon at bounding box center [562, 584] width 31 height 35
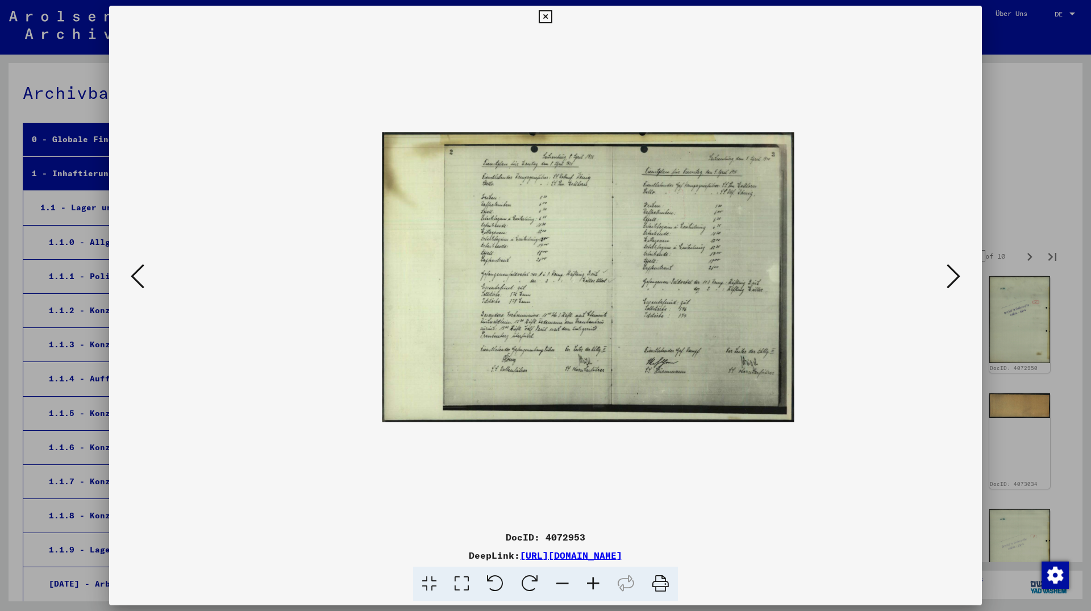
click at [597, 579] on icon at bounding box center [593, 584] width 31 height 35
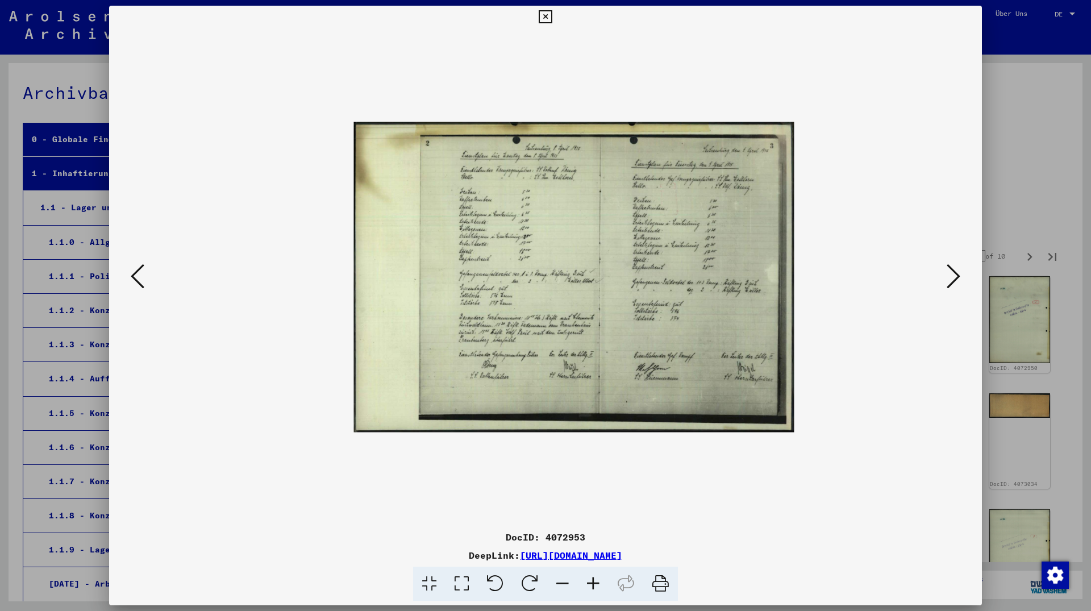
click at [597, 579] on icon at bounding box center [593, 584] width 31 height 35
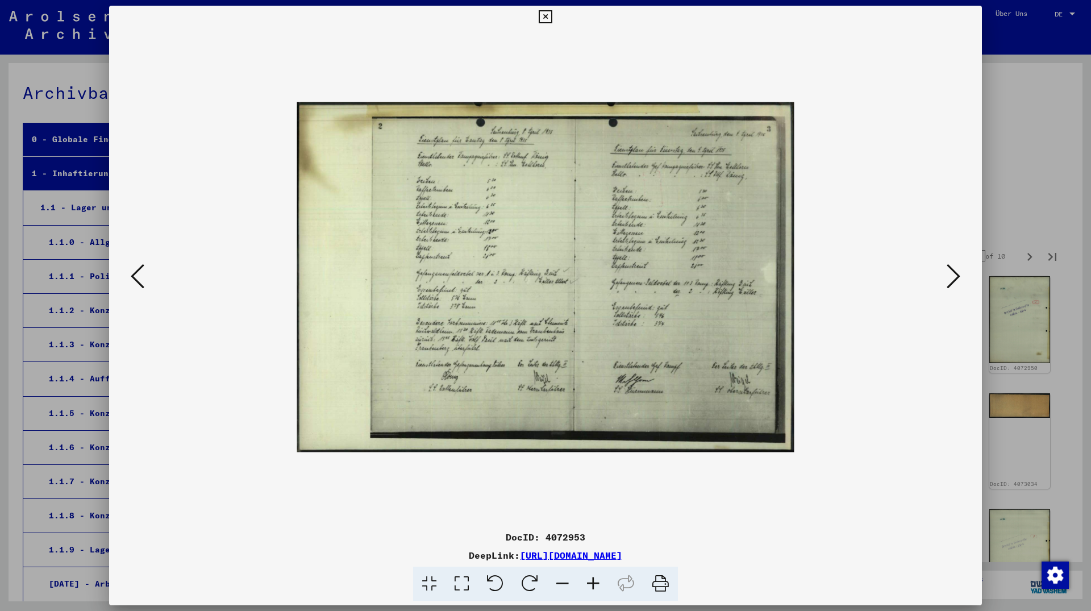
click at [597, 579] on icon at bounding box center [593, 584] width 31 height 35
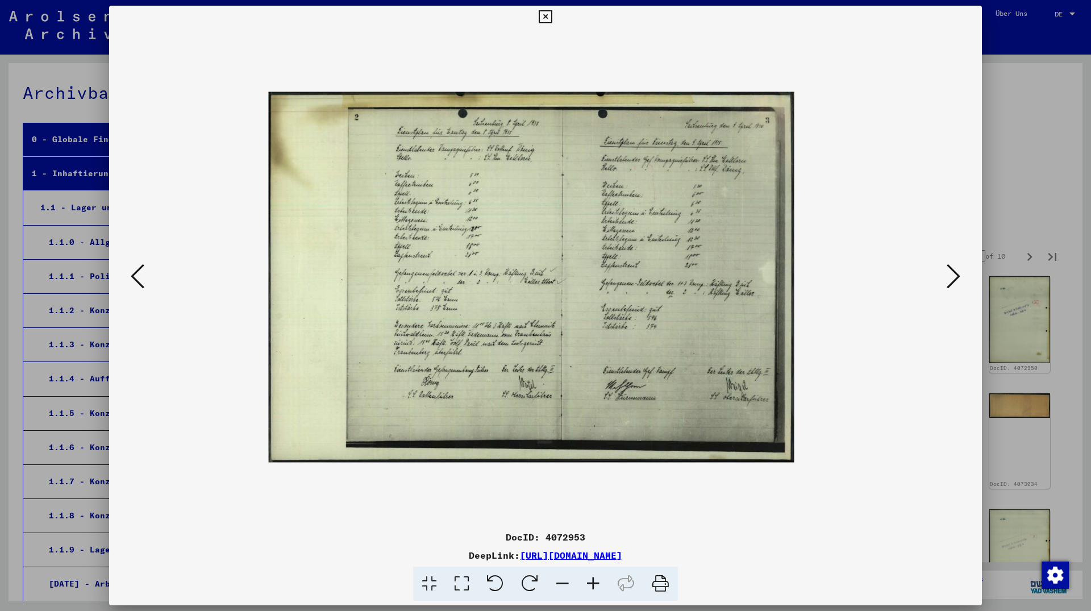
click at [597, 579] on icon at bounding box center [593, 584] width 31 height 35
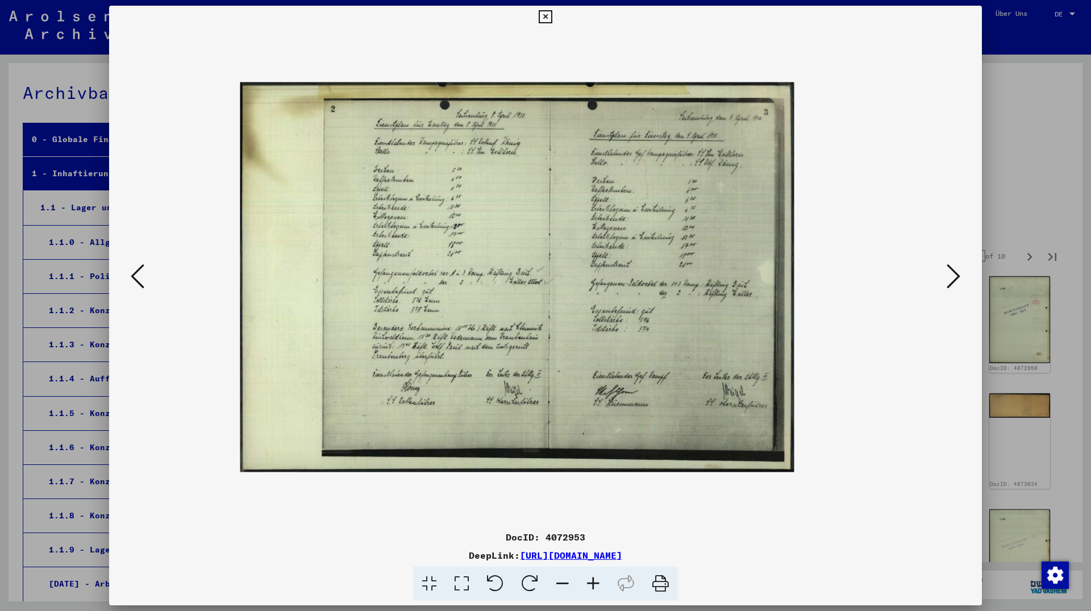
click at [597, 579] on icon at bounding box center [593, 584] width 31 height 35
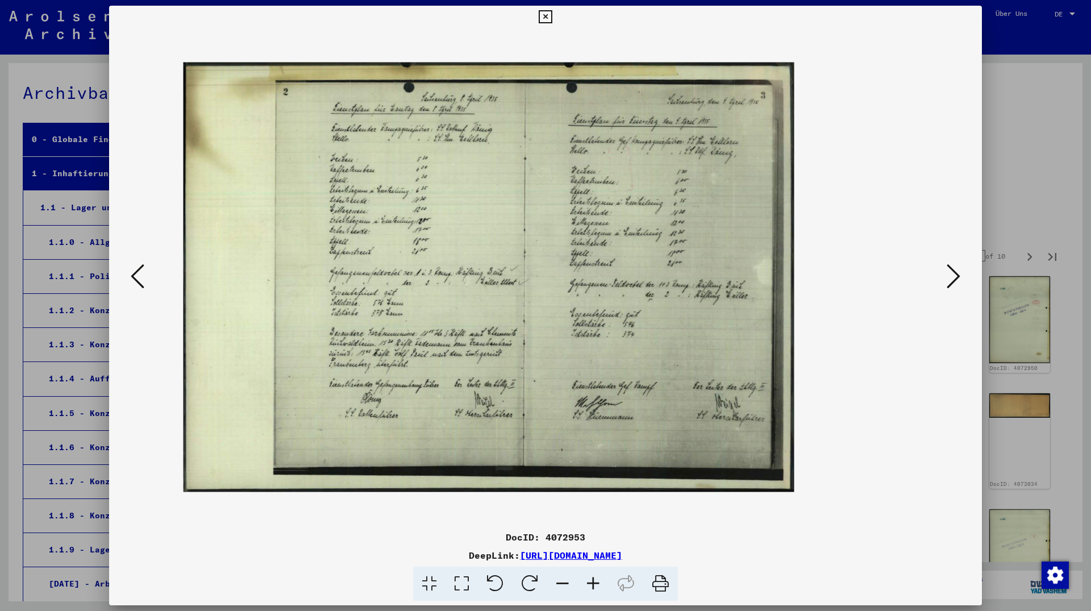
click at [597, 579] on icon at bounding box center [593, 584] width 31 height 35
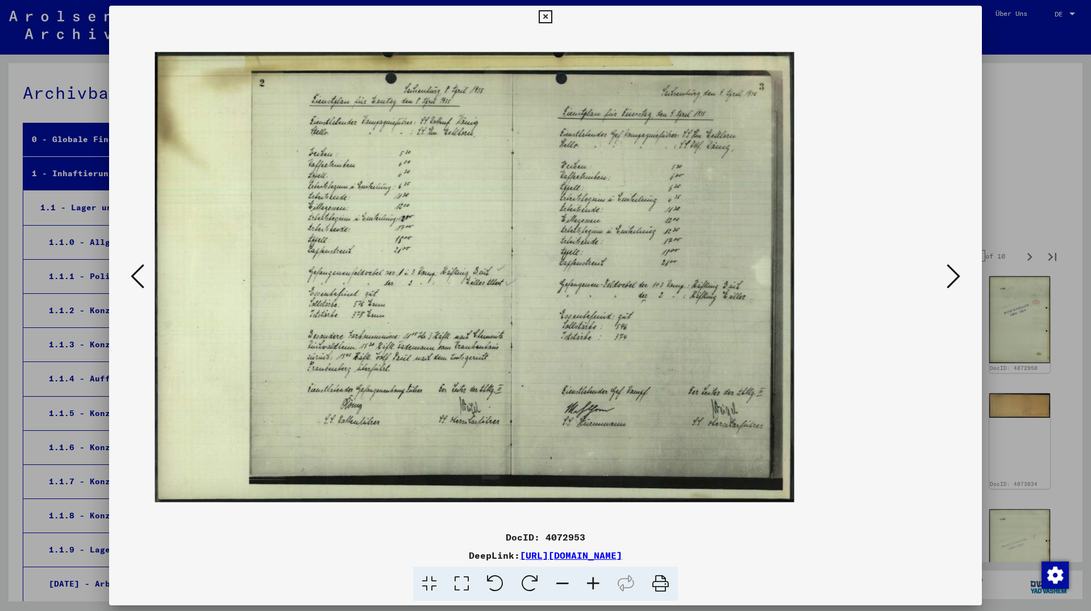
click at [597, 579] on icon at bounding box center [593, 584] width 31 height 35
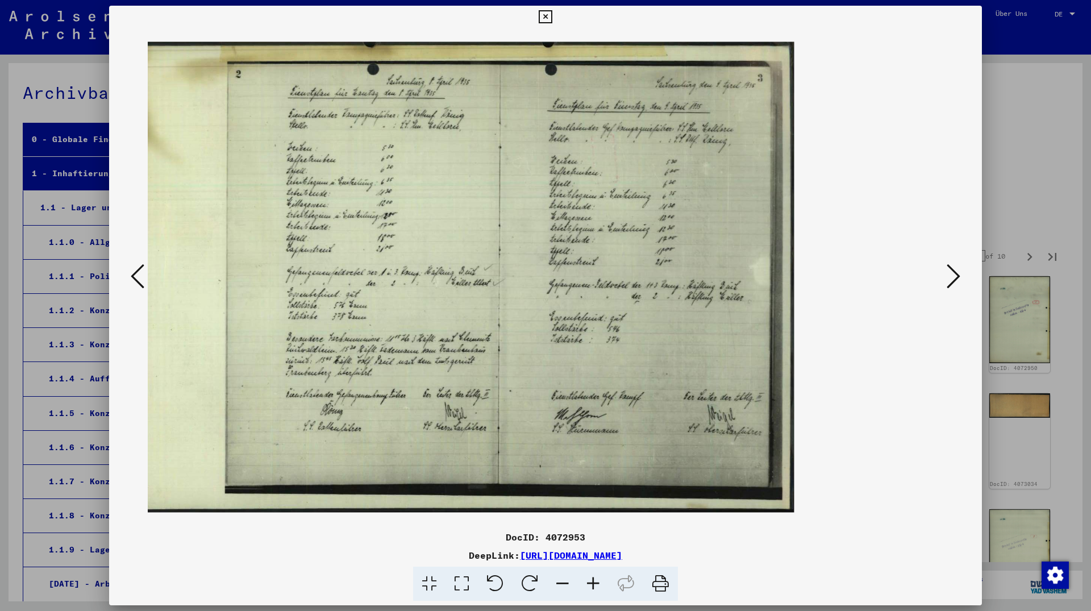
click at [597, 579] on icon at bounding box center [593, 584] width 31 height 35
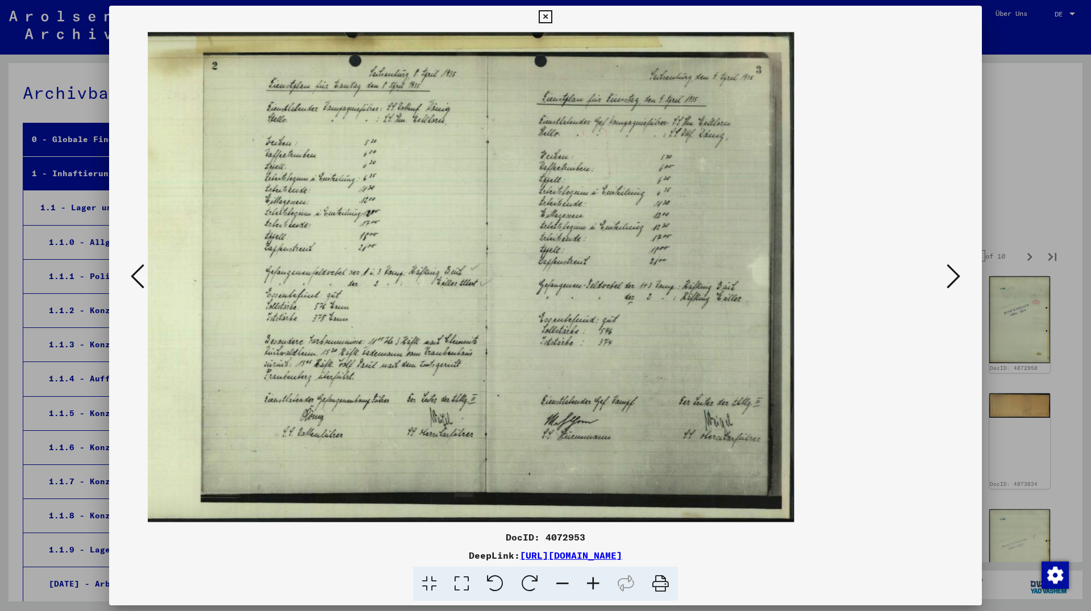
click at [597, 579] on icon at bounding box center [593, 584] width 31 height 35
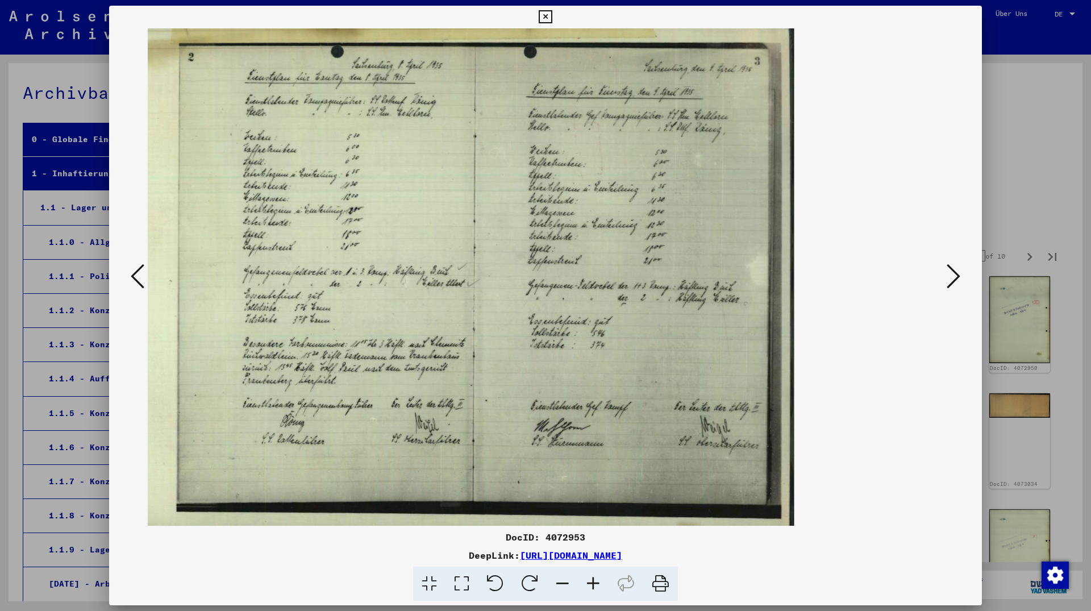
click at [597, 579] on icon at bounding box center [593, 584] width 31 height 35
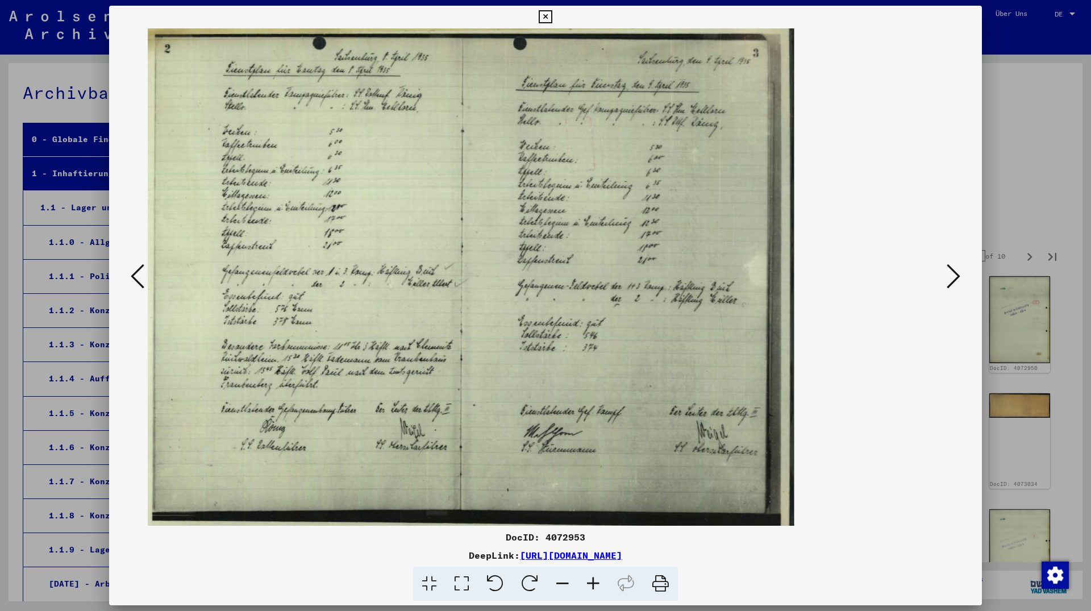
click at [597, 579] on icon at bounding box center [593, 584] width 31 height 35
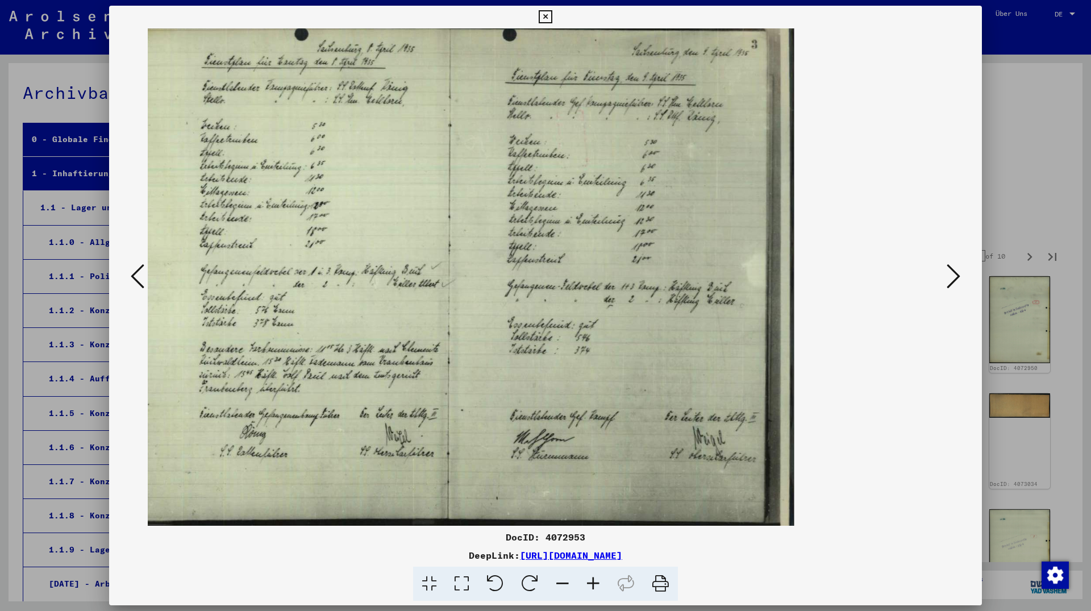
click at [950, 277] on icon at bounding box center [954, 276] width 14 height 27
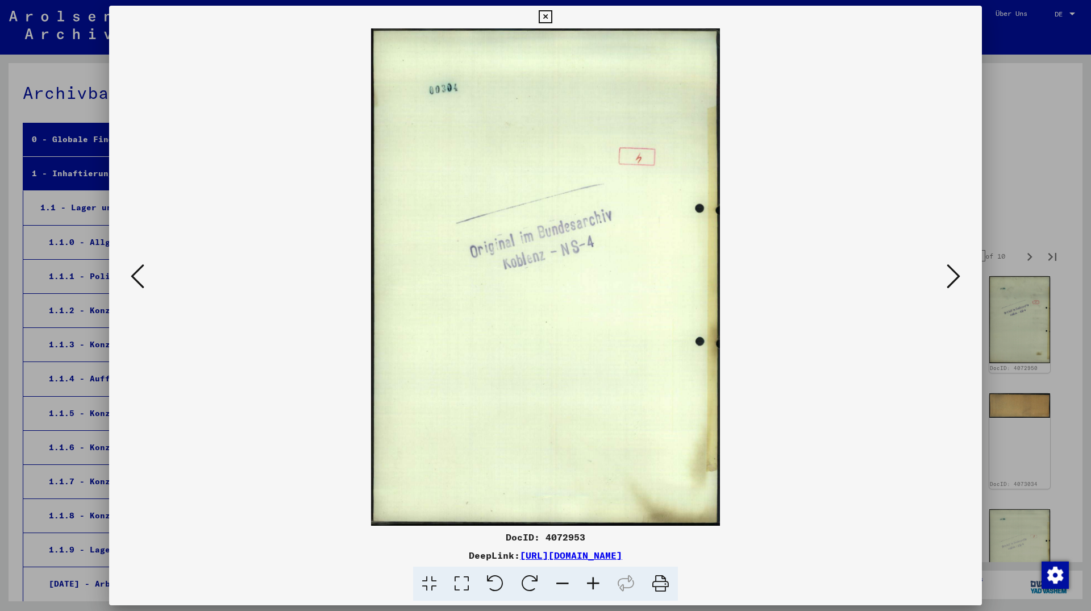
click at [950, 277] on icon at bounding box center [954, 276] width 14 height 27
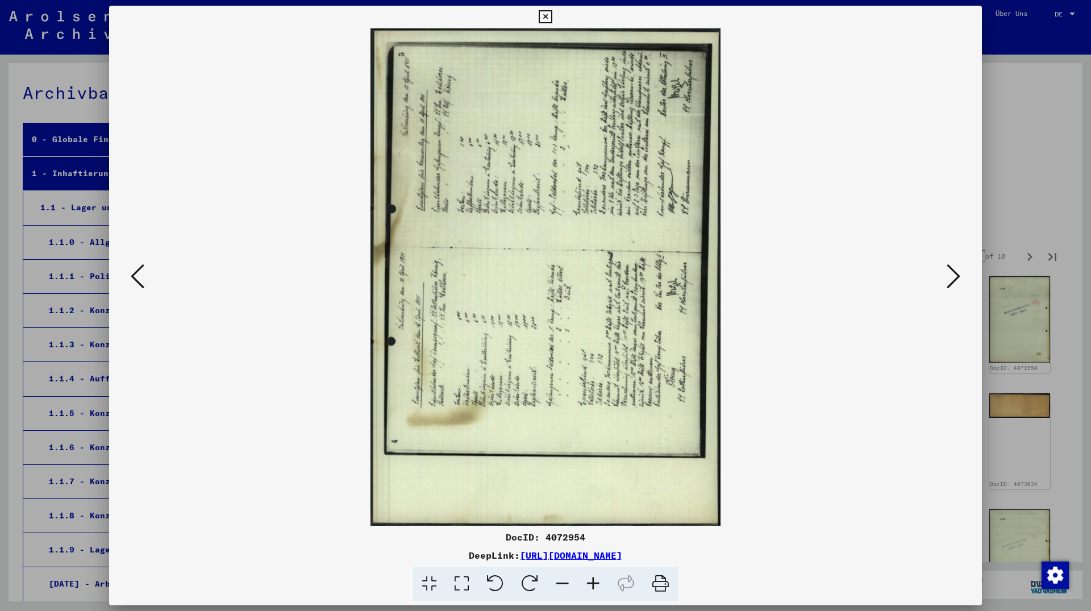
click at [517, 579] on icon at bounding box center [530, 584] width 35 height 35
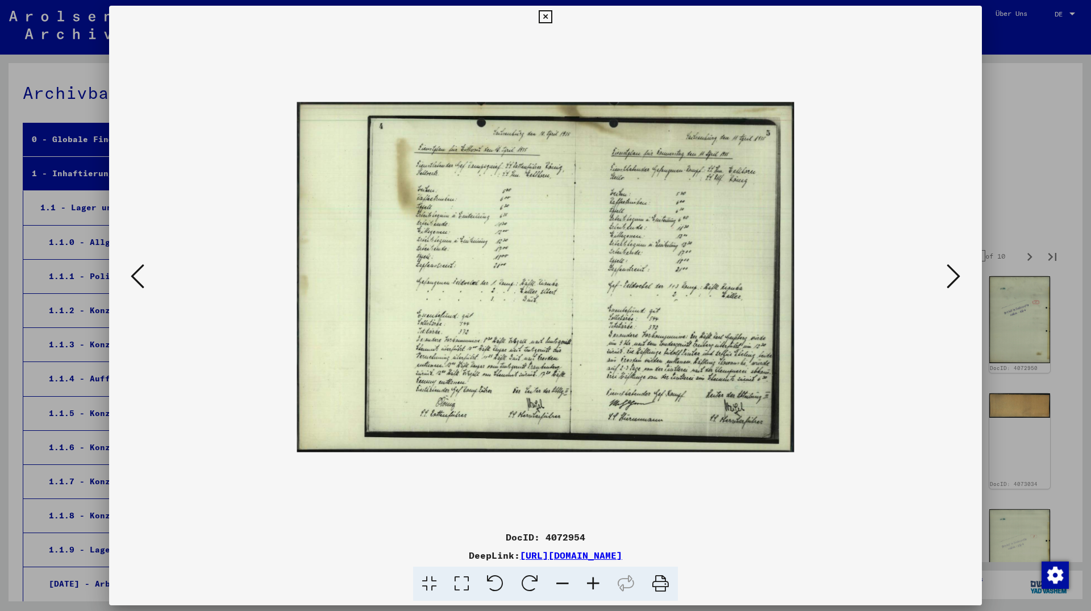
click at [593, 576] on icon at bounding box center [593, 584] width 31 height 35
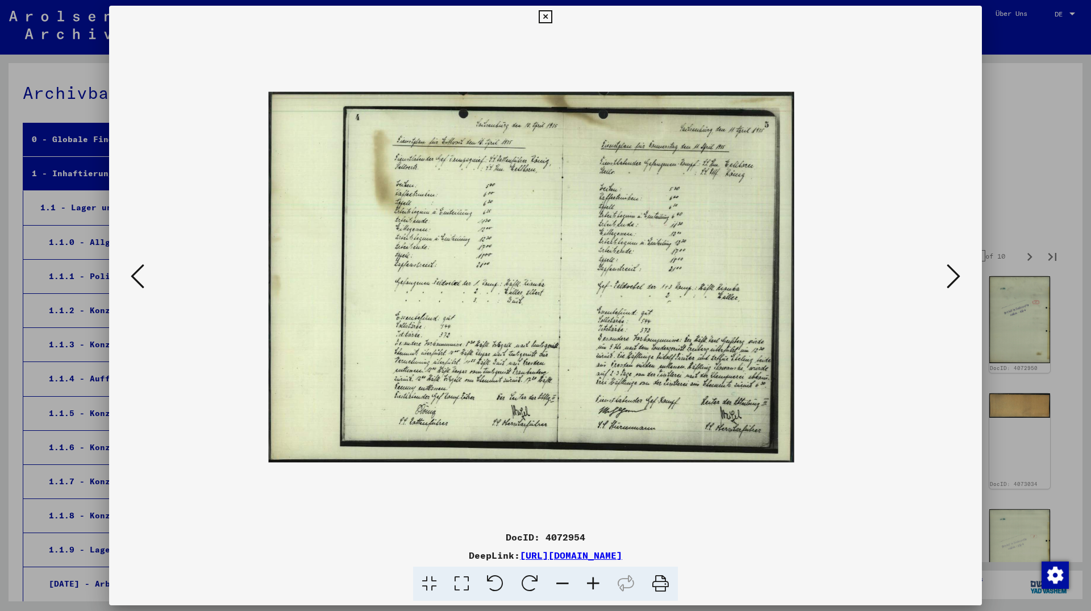
click at [593, 576] on icon at bounding box center [593, 584] width 31 height 35
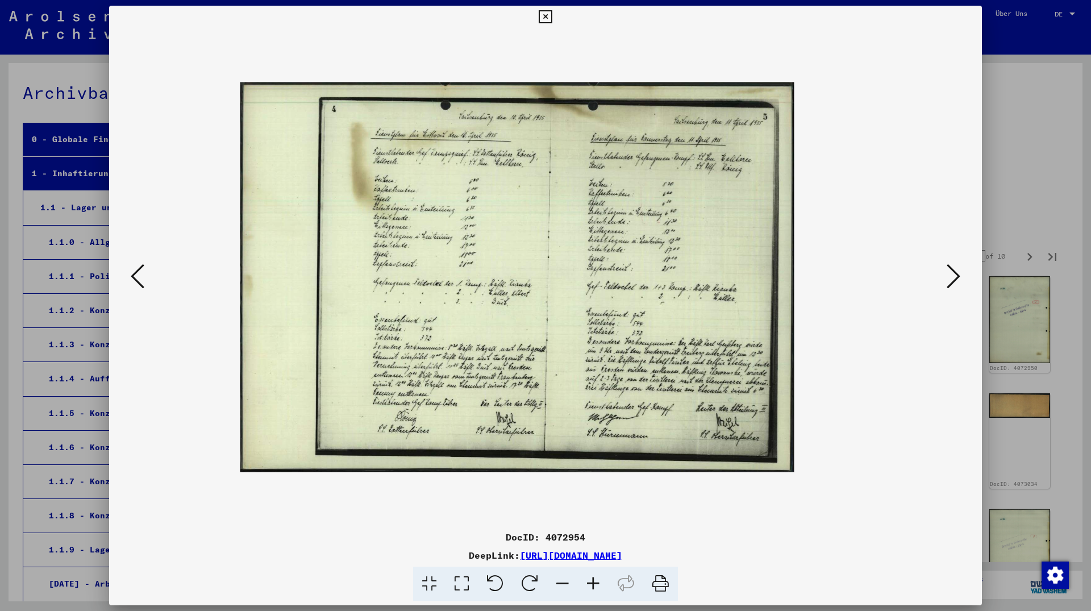
click at [593, 576] on icon at bounding box center [593, 584] width 31 height 35
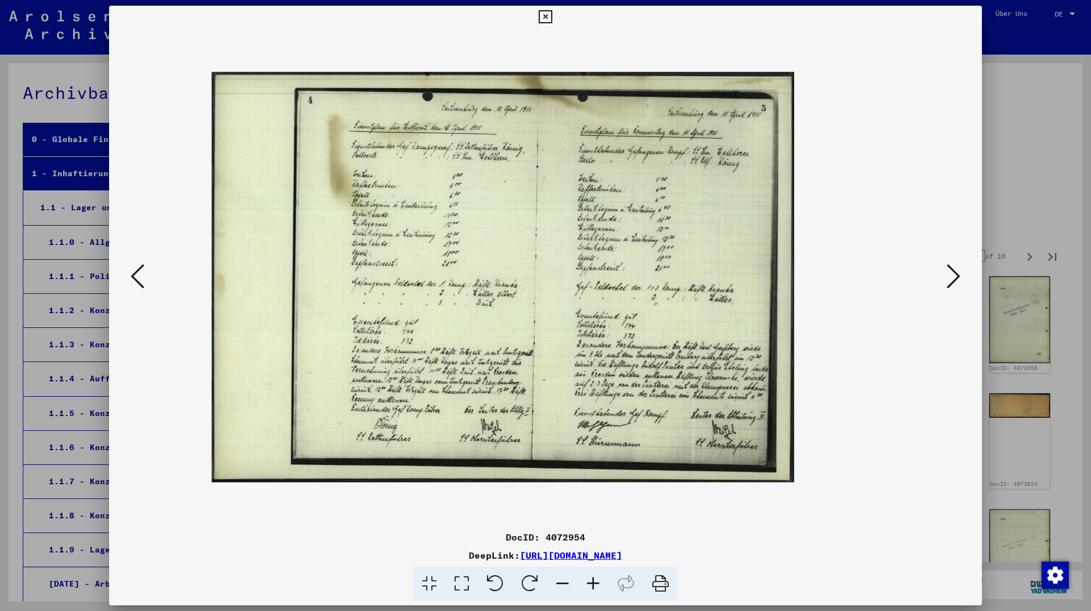
click at [593, 576] on icon at bounding box center [593, 584] width 31 height 35
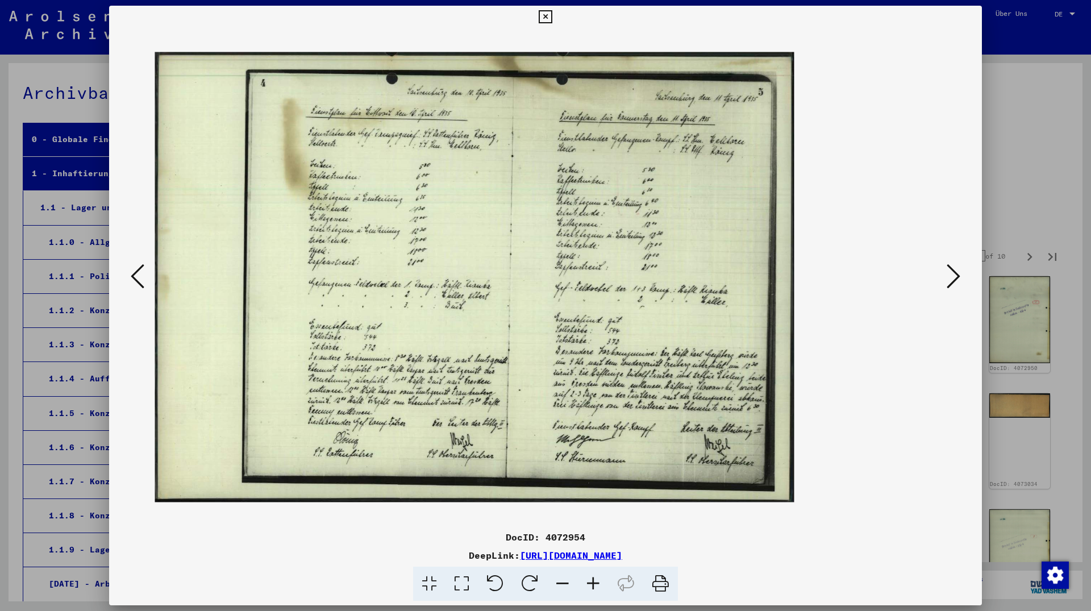
click at [593, 576] on icon at bounding box center [593, 584] width 31 height 35
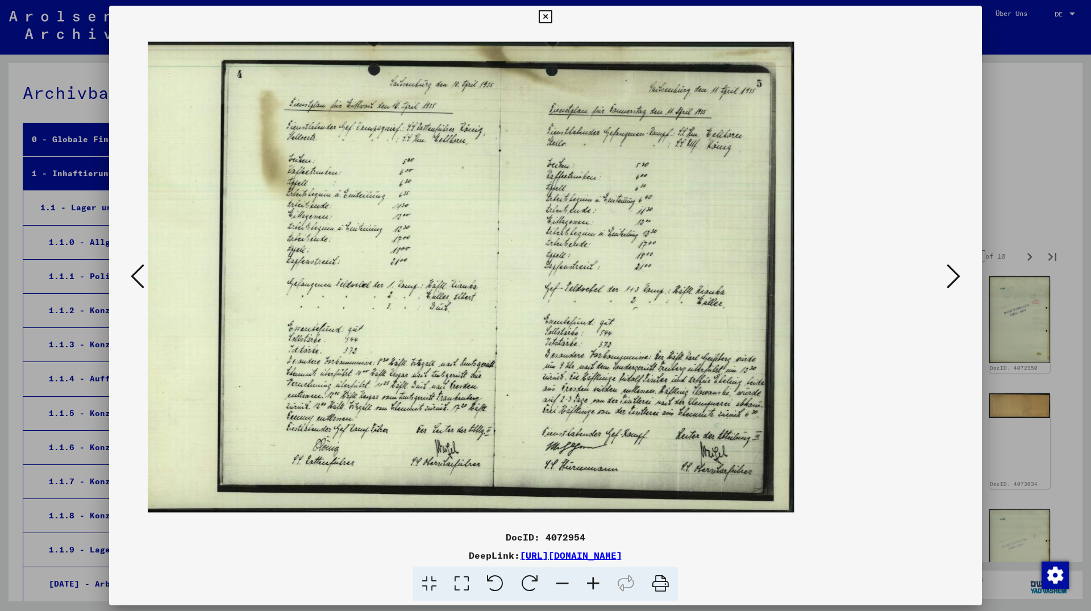
click at [593, 576] on icon at bounding box center [593, 584] width 31 height 35
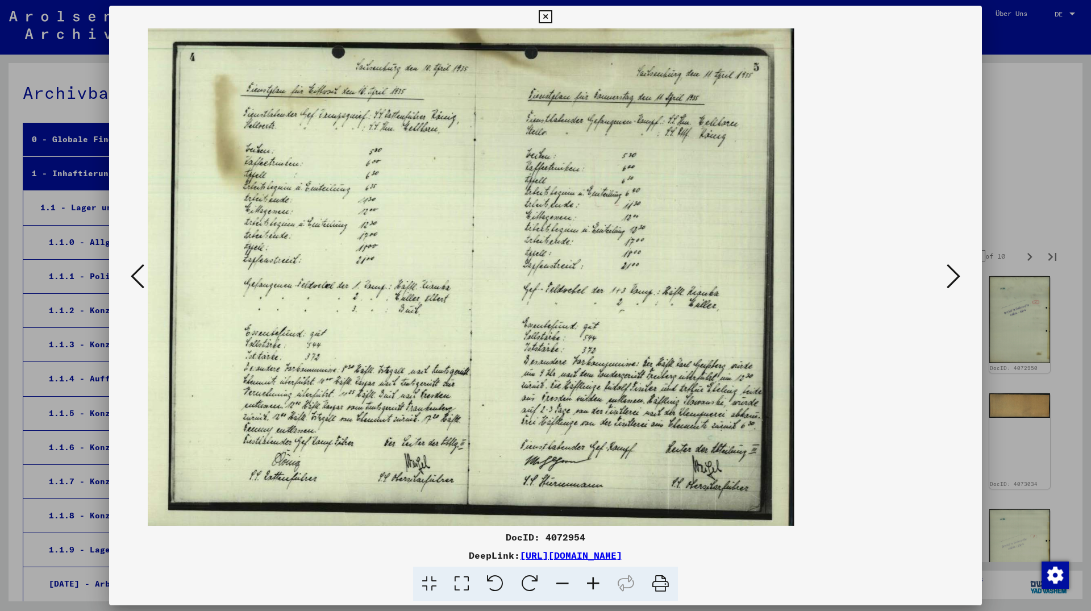
click at [593, 576] on icon at bounding box center [593, 584] width 31 height 35
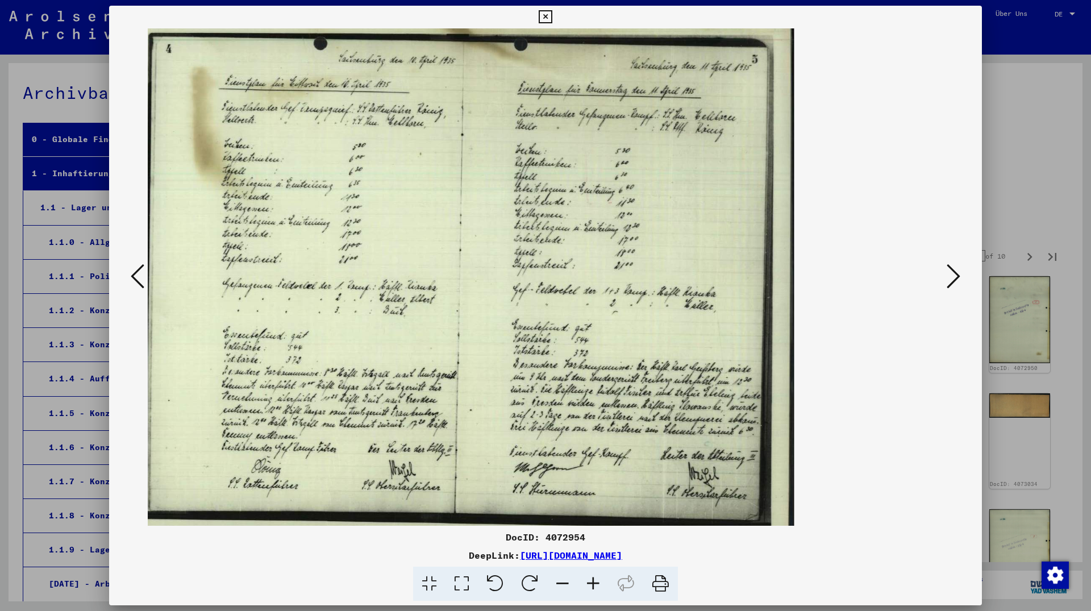
click at [948, 284] on icon at bounding box center [954, 276] width 14 height 27
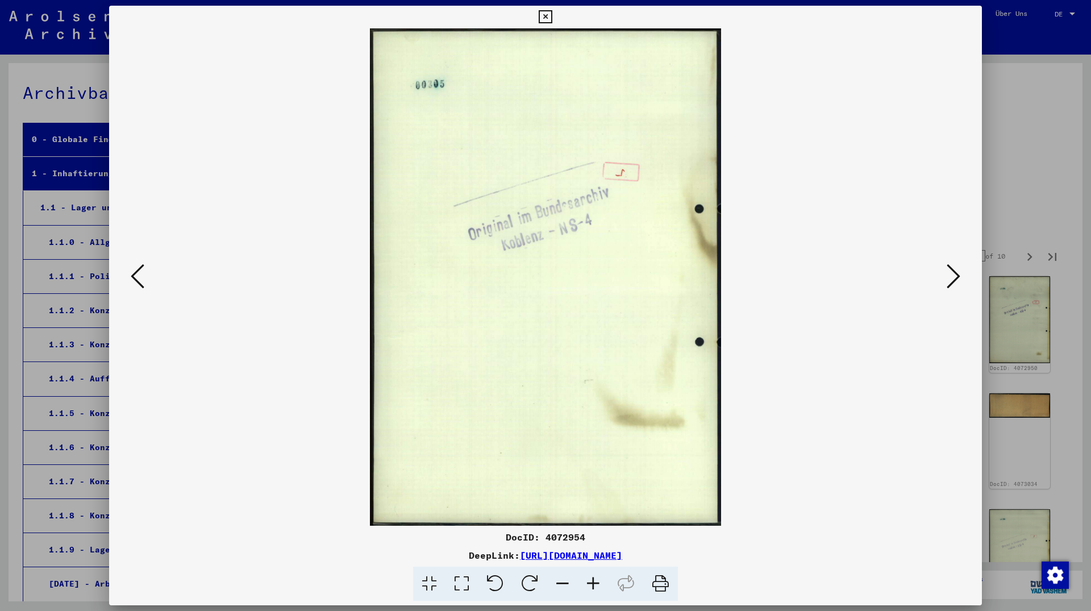
click at [948, 284] on icon at bounding box center [954, 276] width 14 height 27
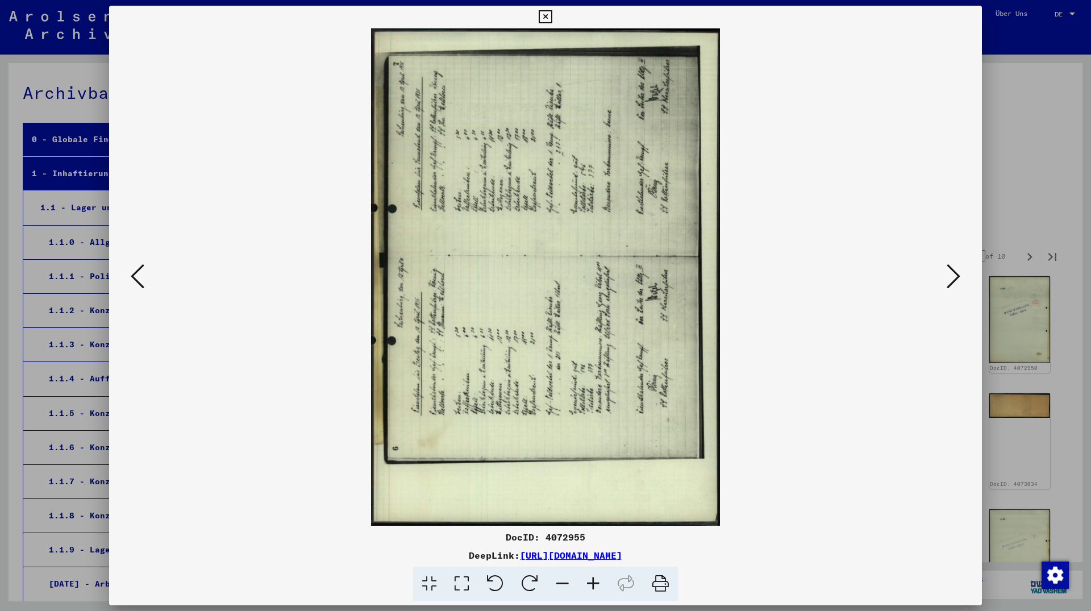
click at [535, 578] on icon at bounding box center [530, 584] width 35 height 35
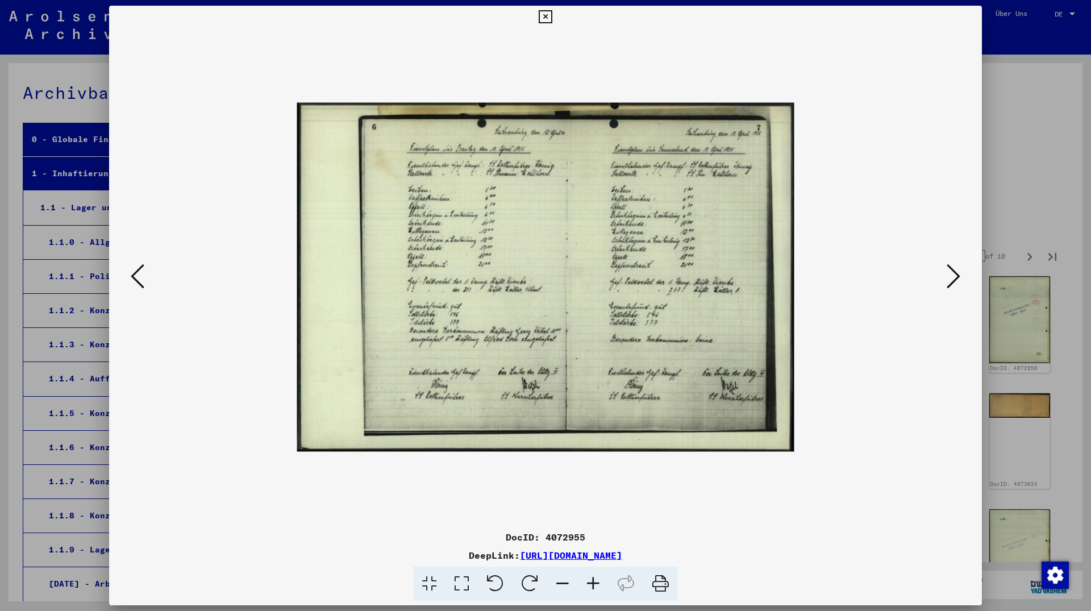
click at [533, 578] on icon at bounding box center [530, 584] width 35 height 35
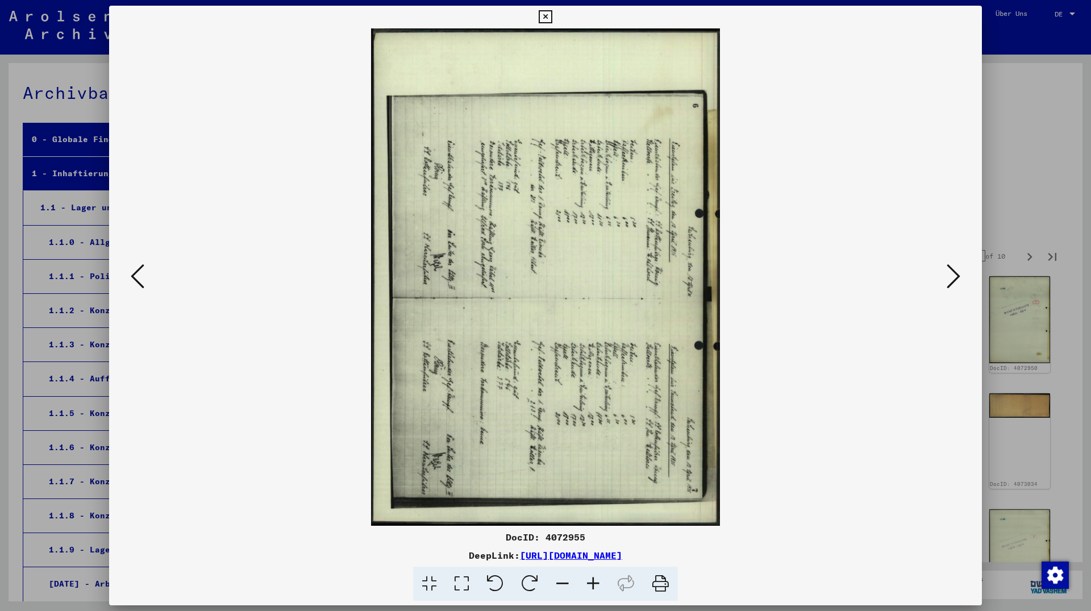
click at [502, 580] on icon at bounding box center [495, 584] width 35 height 35
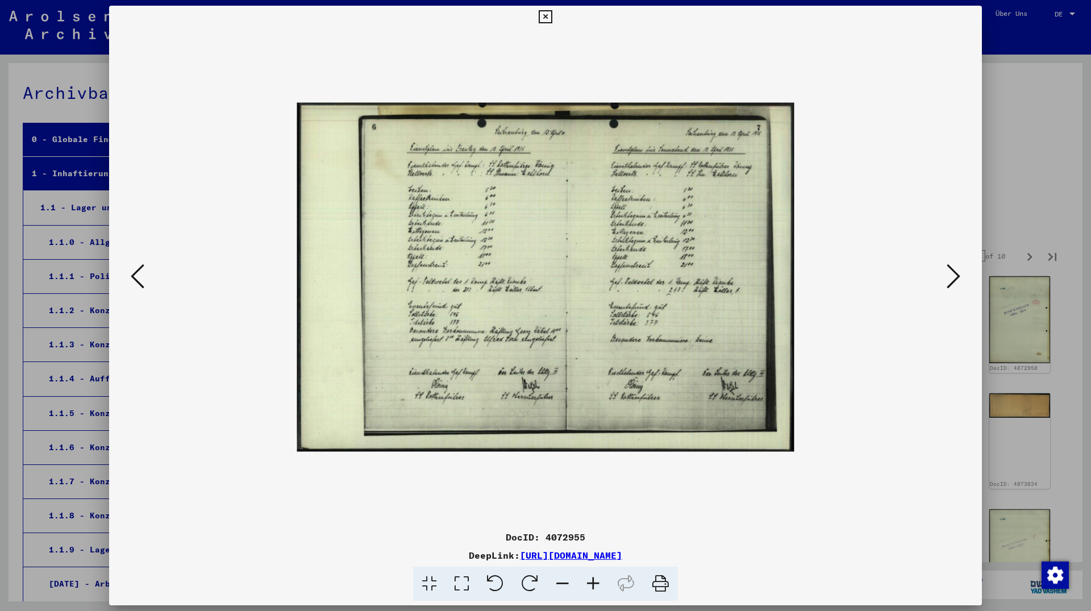
click at [552, 20] on icon at bounding box center [545, 17] width 13 height 14
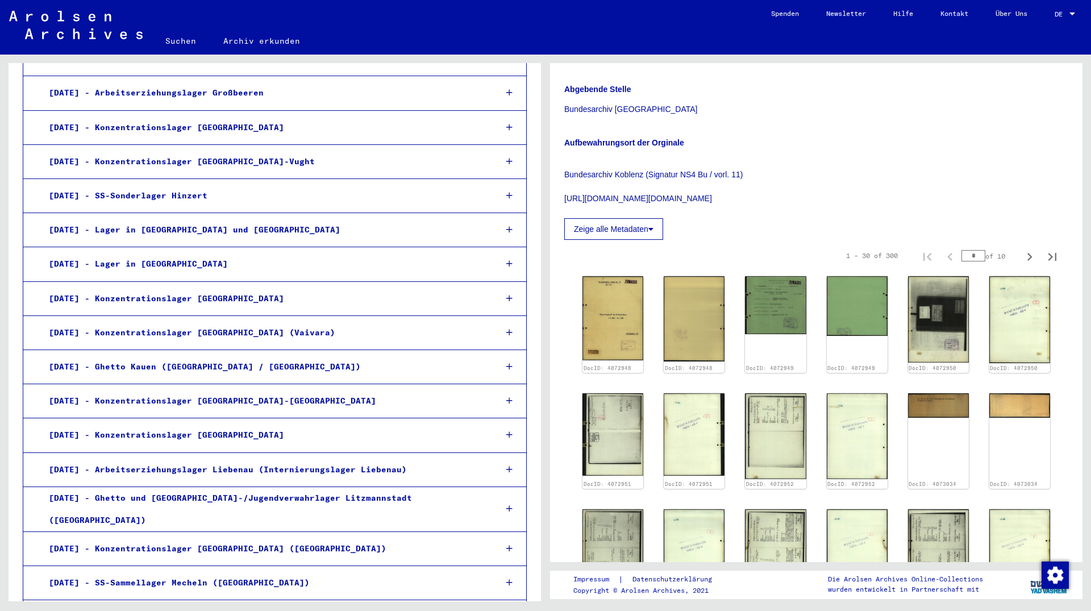
scroll to position [184, 0]
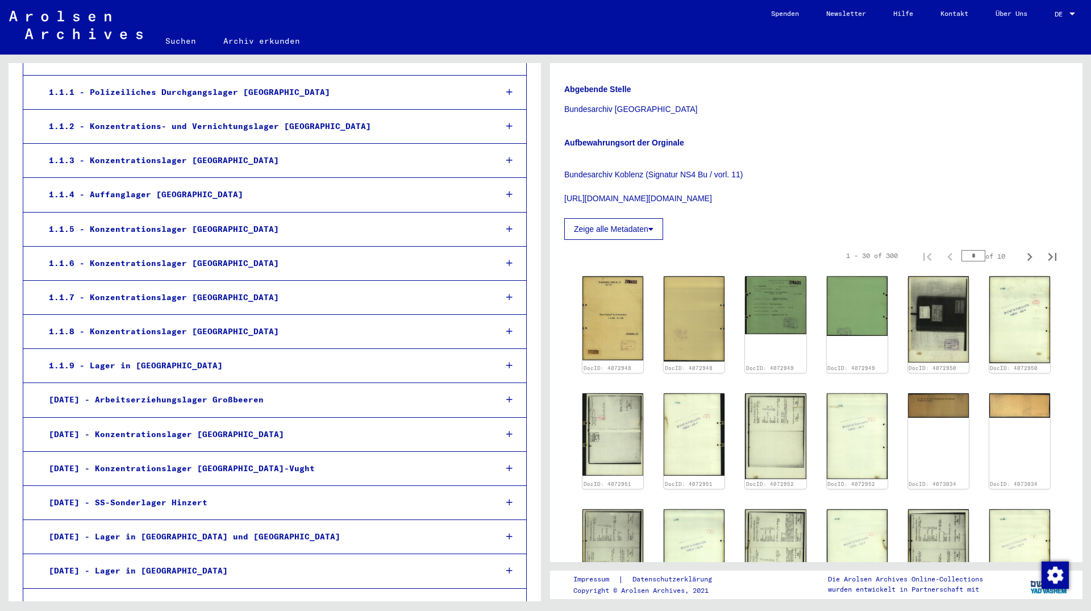
click at [7, 0] on mat-sidenav-content "Suchen Archiv erkunden Detailfragen/-infos zu den Dokumenten? Stelle hier einen…" at bounding box center [545, 305] width 1091 height 611
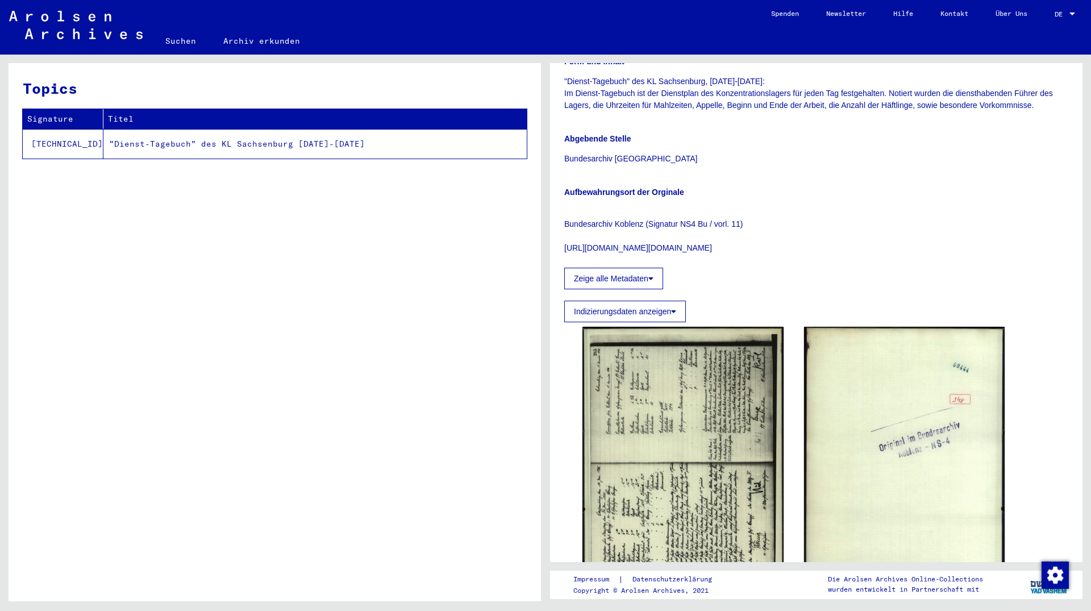
scroll to position [307, 0]
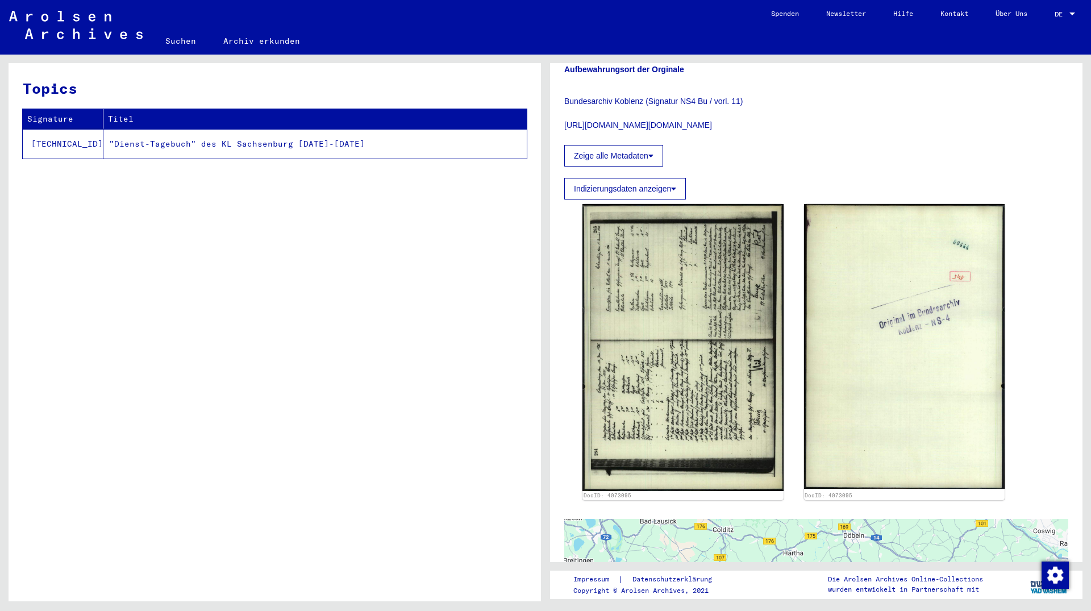
click at [718, 351] on img at bounding box center [683, 347] width 201 height 286
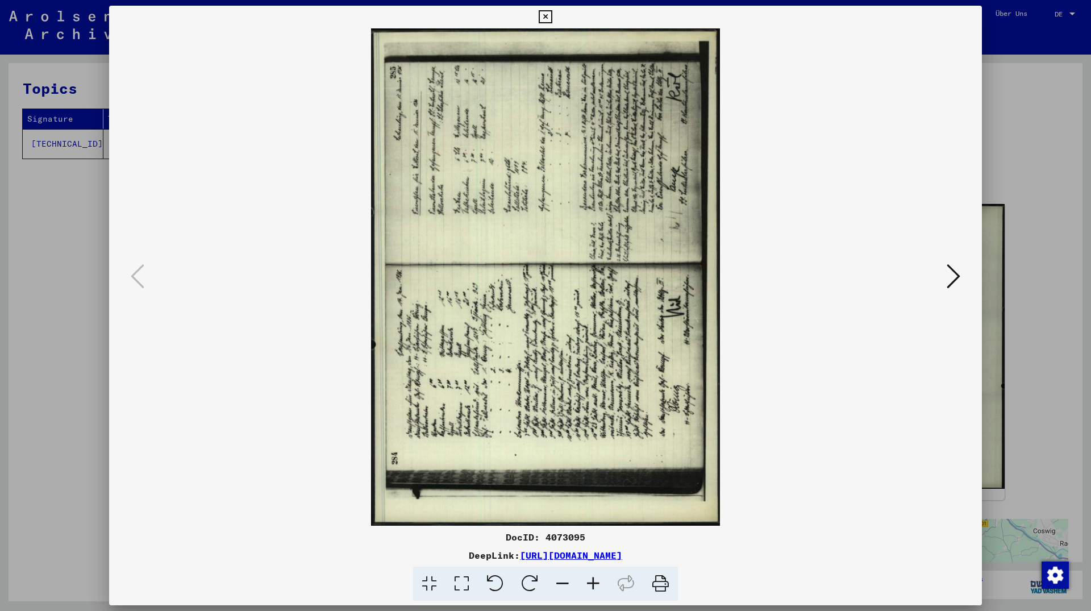
click at [534, 581] on icon at bounding box center [530, 584] width 35 height 35
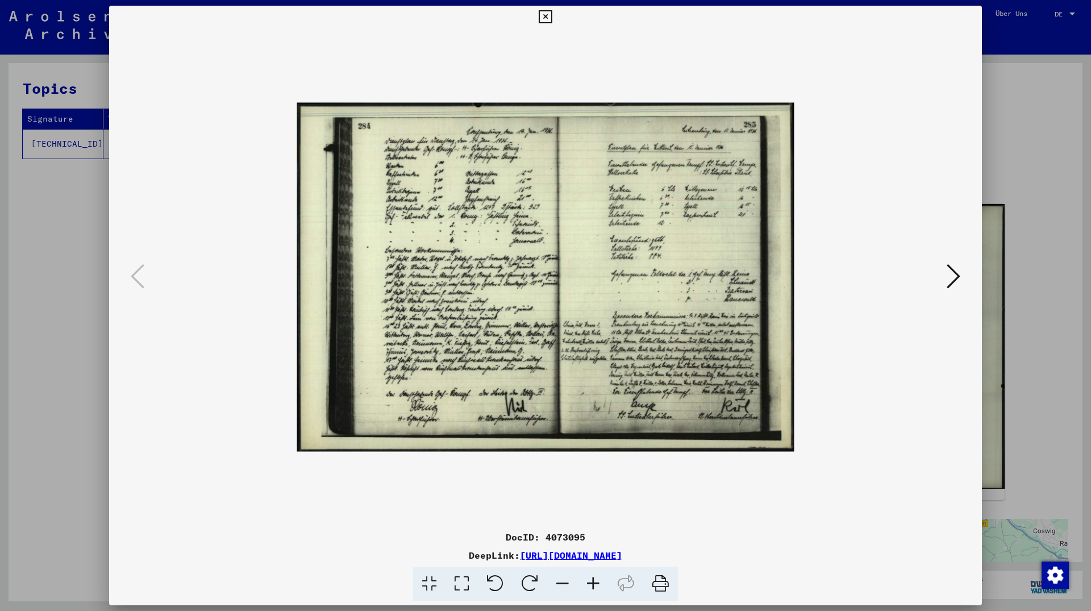
click at [552, 19] on icon at bounding box center [545, 17] width 13 height 14
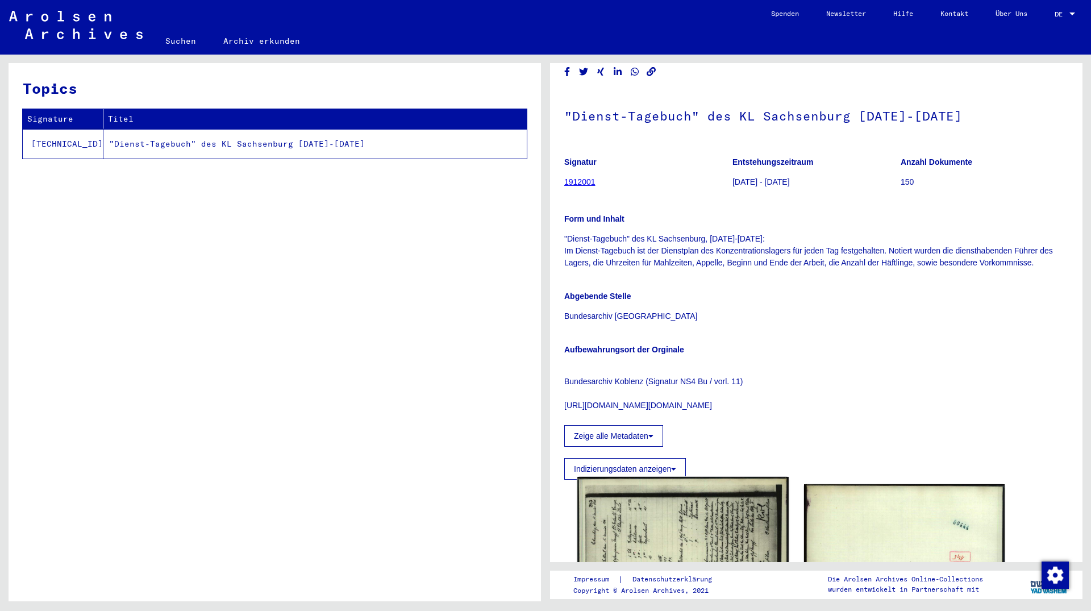
scroll to position [0, 0]
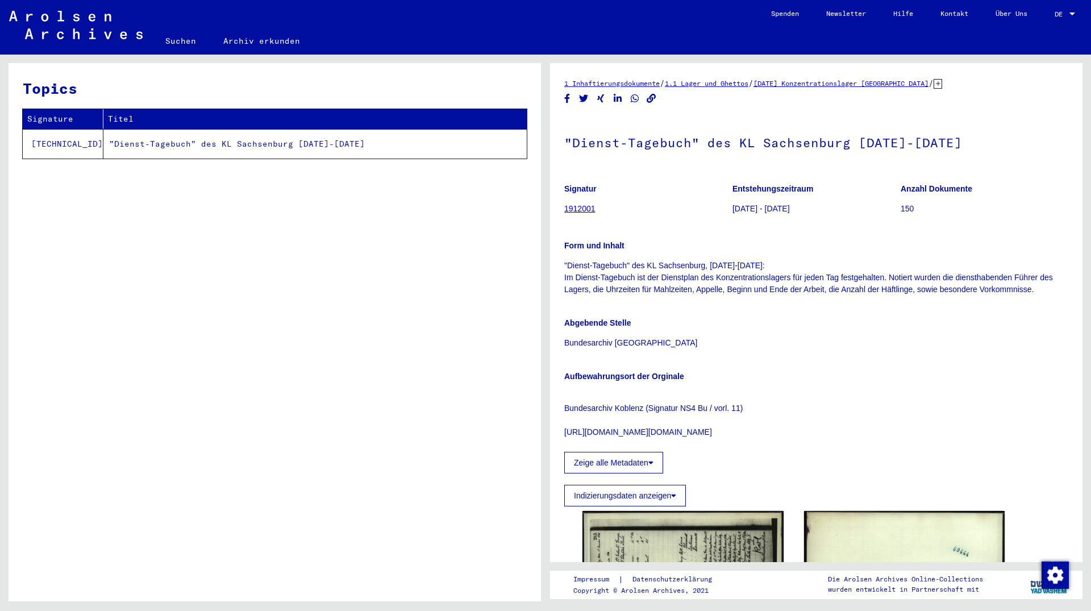
click at [654, 102] on icon "Copy link" at bounding box center [652, 99] width 12 height 10
click at [654, 100] on share-button at bounding box center [652, 99] width 12 height 14
